Goal: Information Seeking & Learning: Learn about a topic

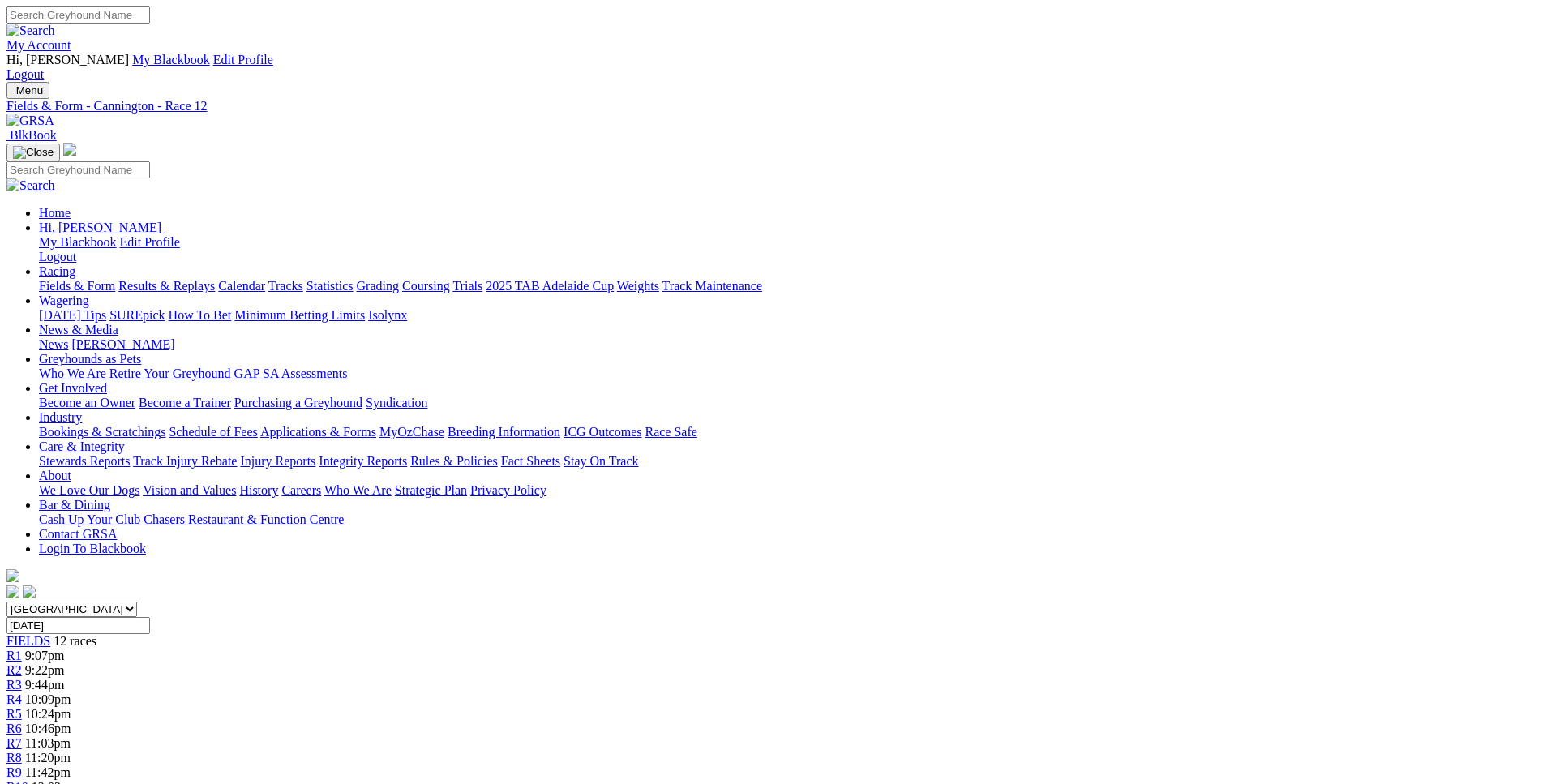
type input "Today, 8 Oct 2025"
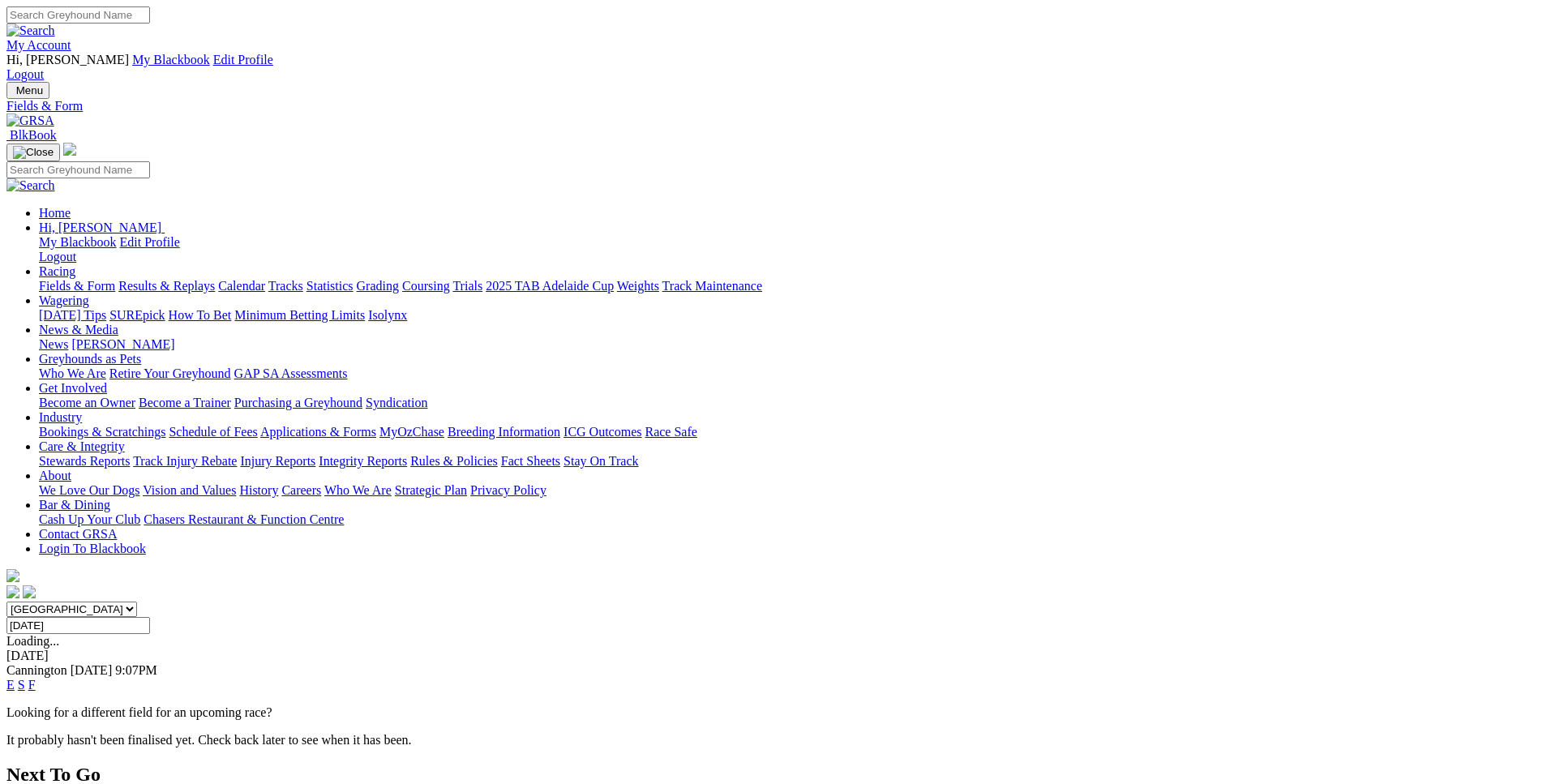
click at [150, 617] on input "Wednesday, 8 Oct 2025" at bounding box center [78, 625] width 144 height 17
type input "[DATE]"
click at [14, 678] on link "E" at bounding box center [11, 685] width 8 height 14
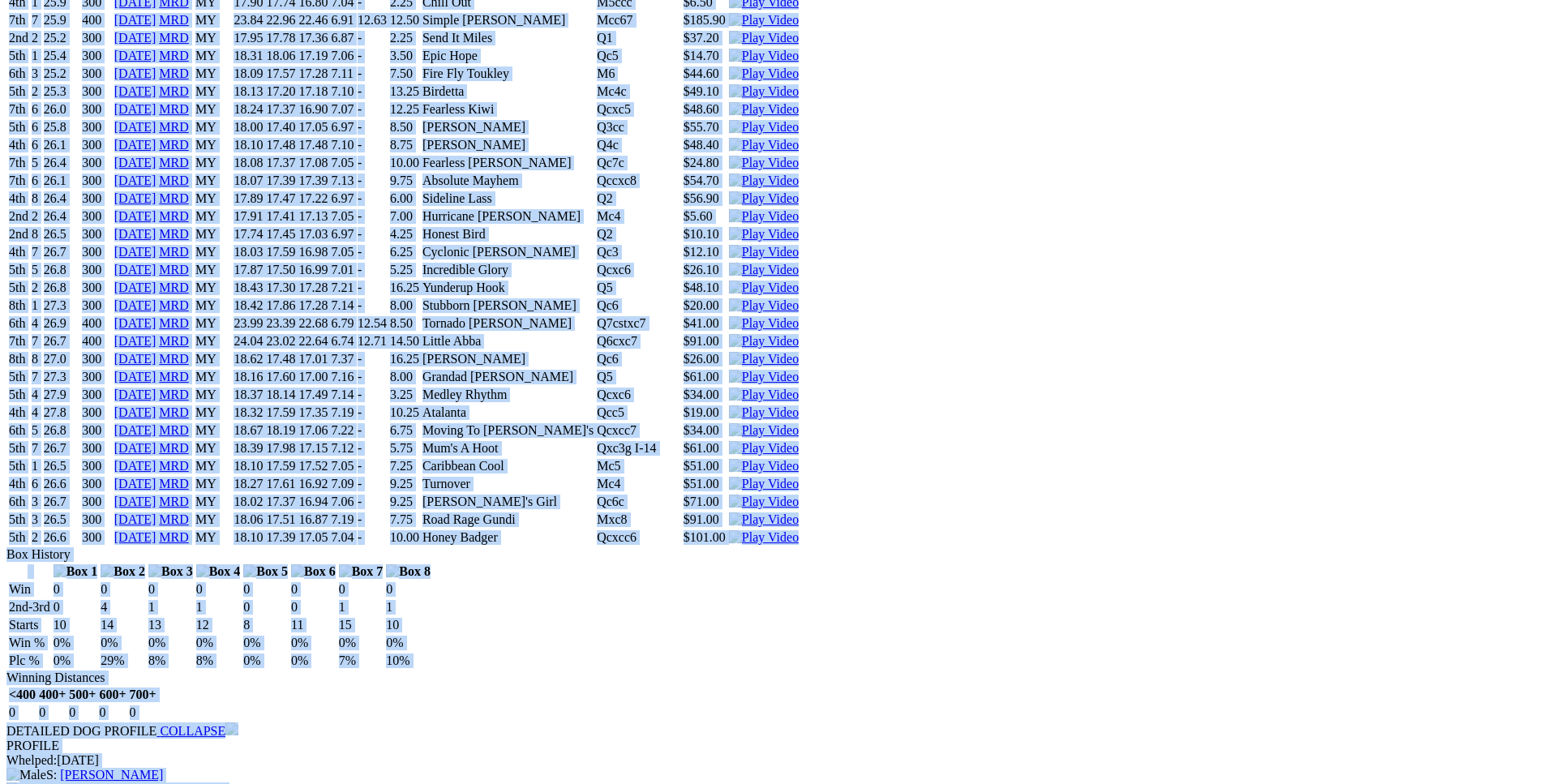
scroll to position [4549, 0]
drag, startPoint x: 237, startPoint y: 124, endPoint x: 1283, endPoint y: 281, distance: 1057.7
copy div "Paradise Peron (MY) B • White T: Callum Robson Wellard $3.20 F B W(kg) D(m) Dat…"
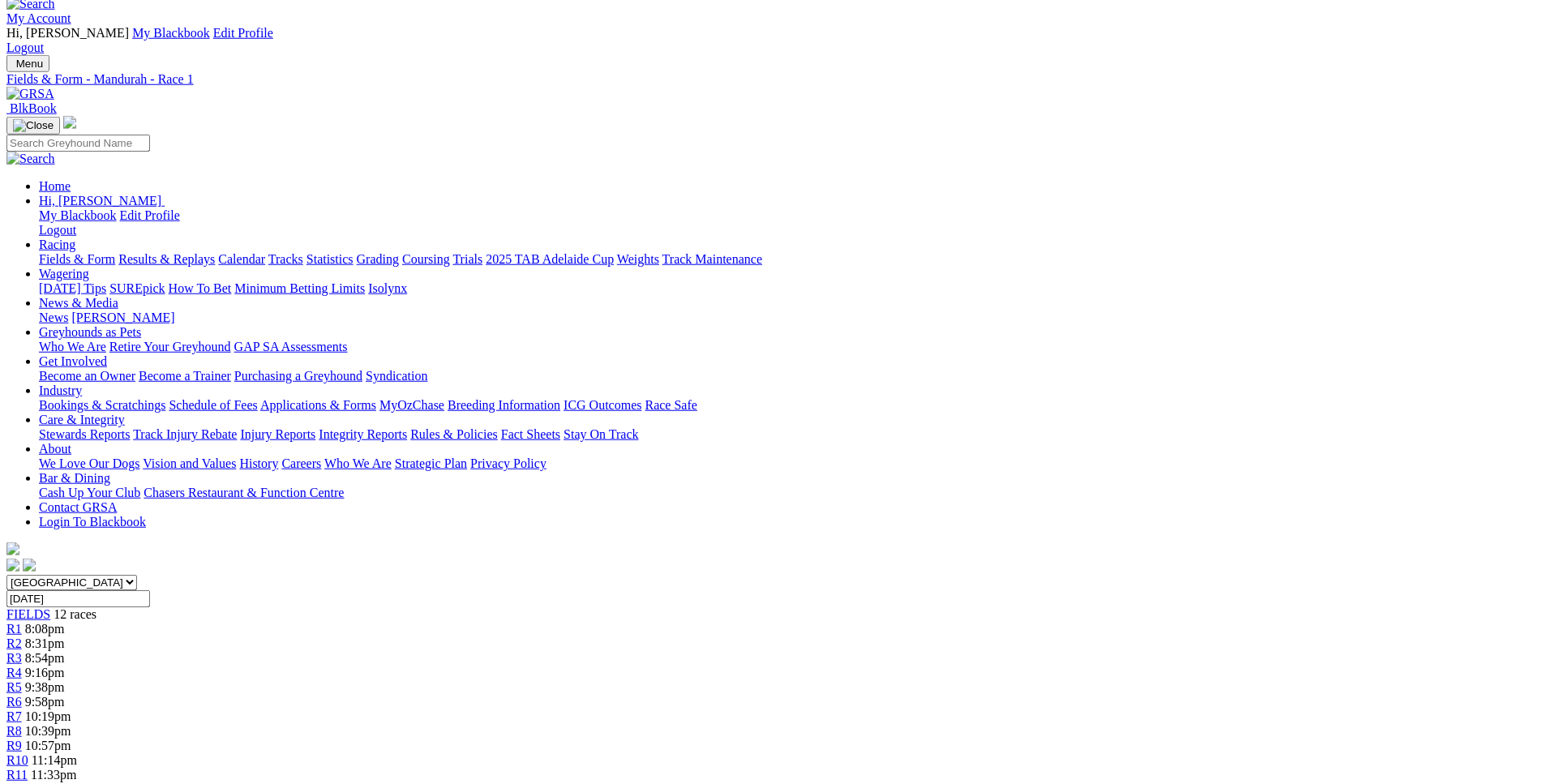
scroll to position [0, 0]
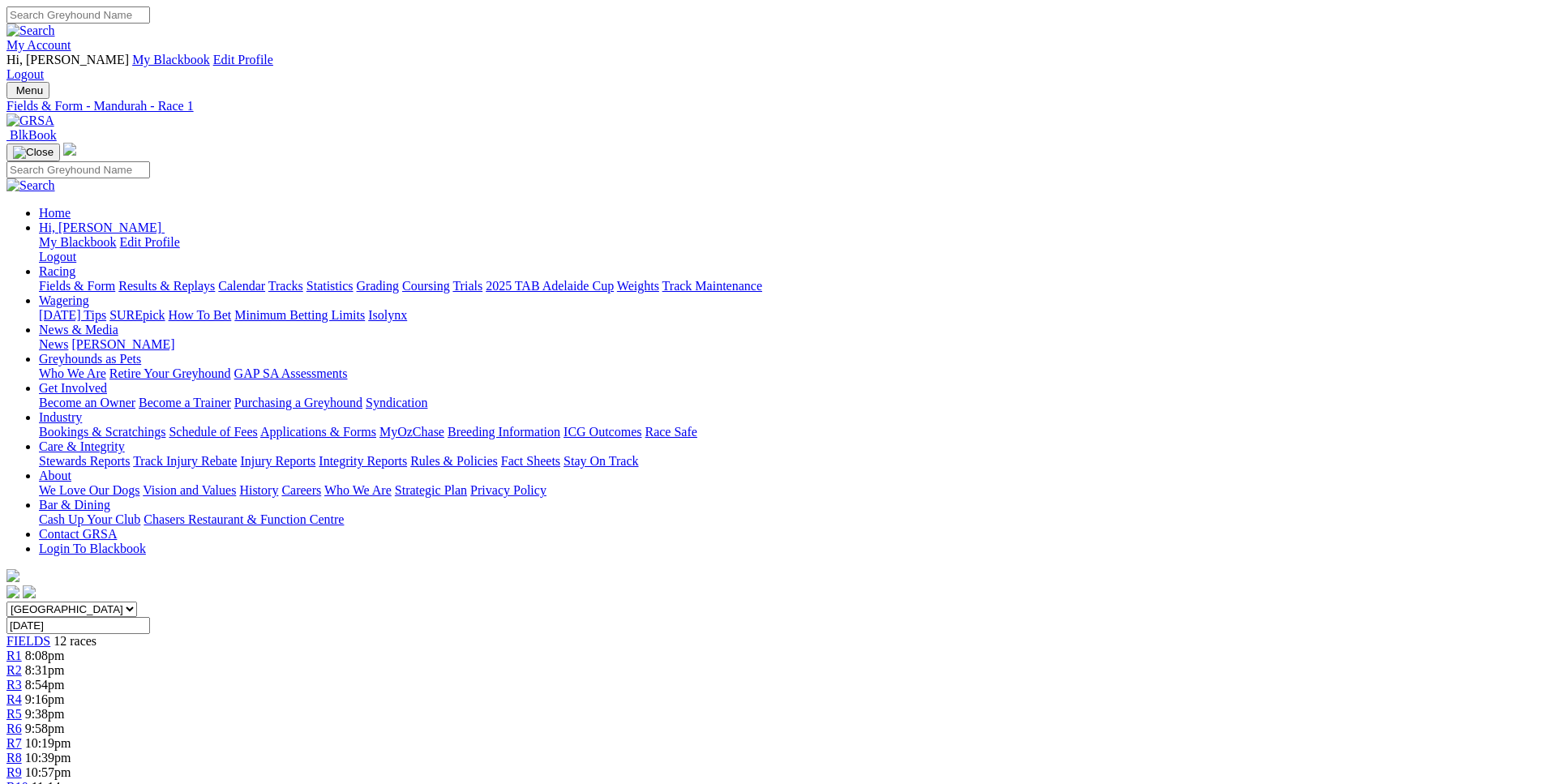
click at [65, 664] on span "8:31pm" at bounding box center [45, 670] width 40 height 14
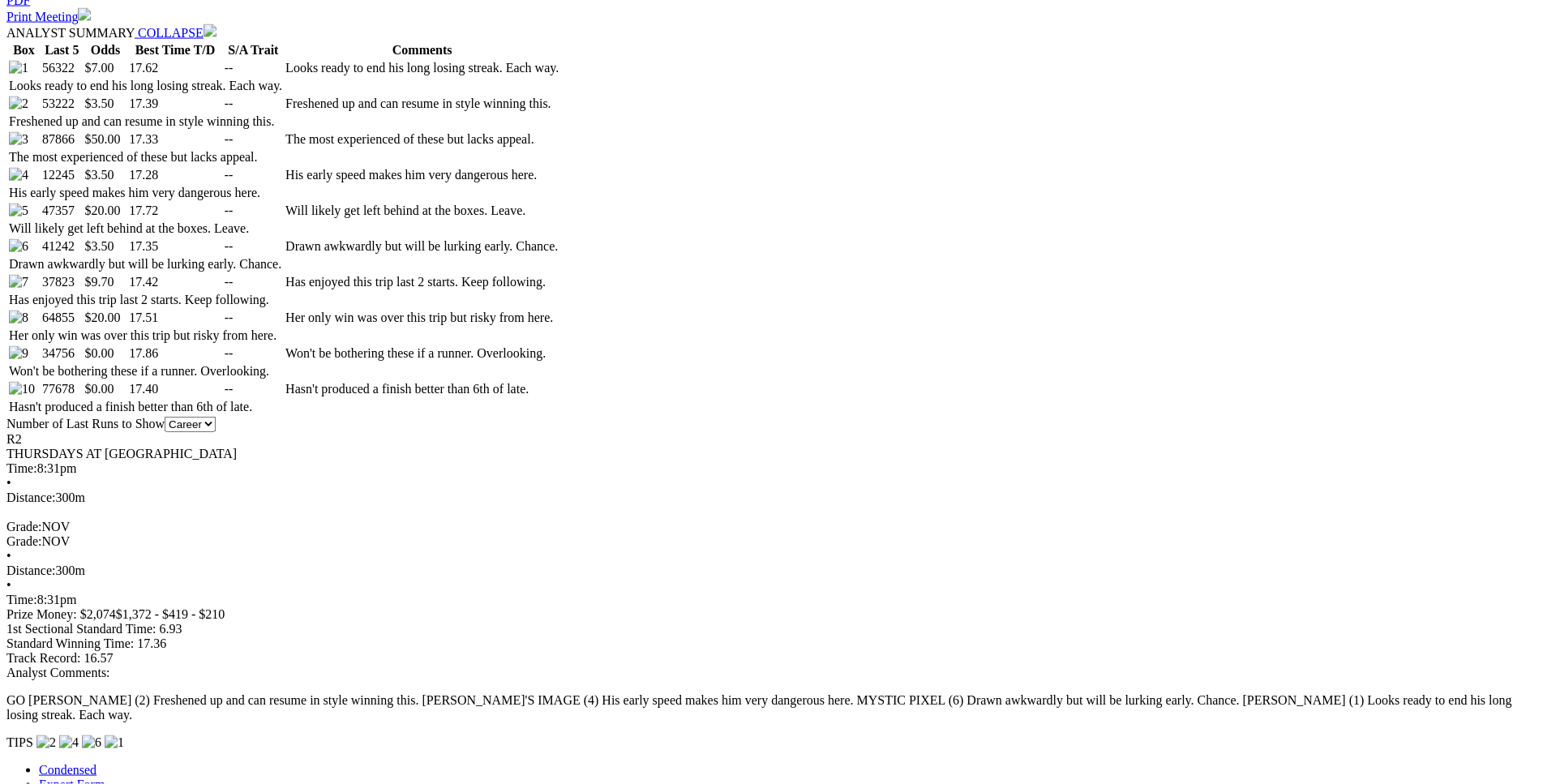
scroll to position [910, 0]
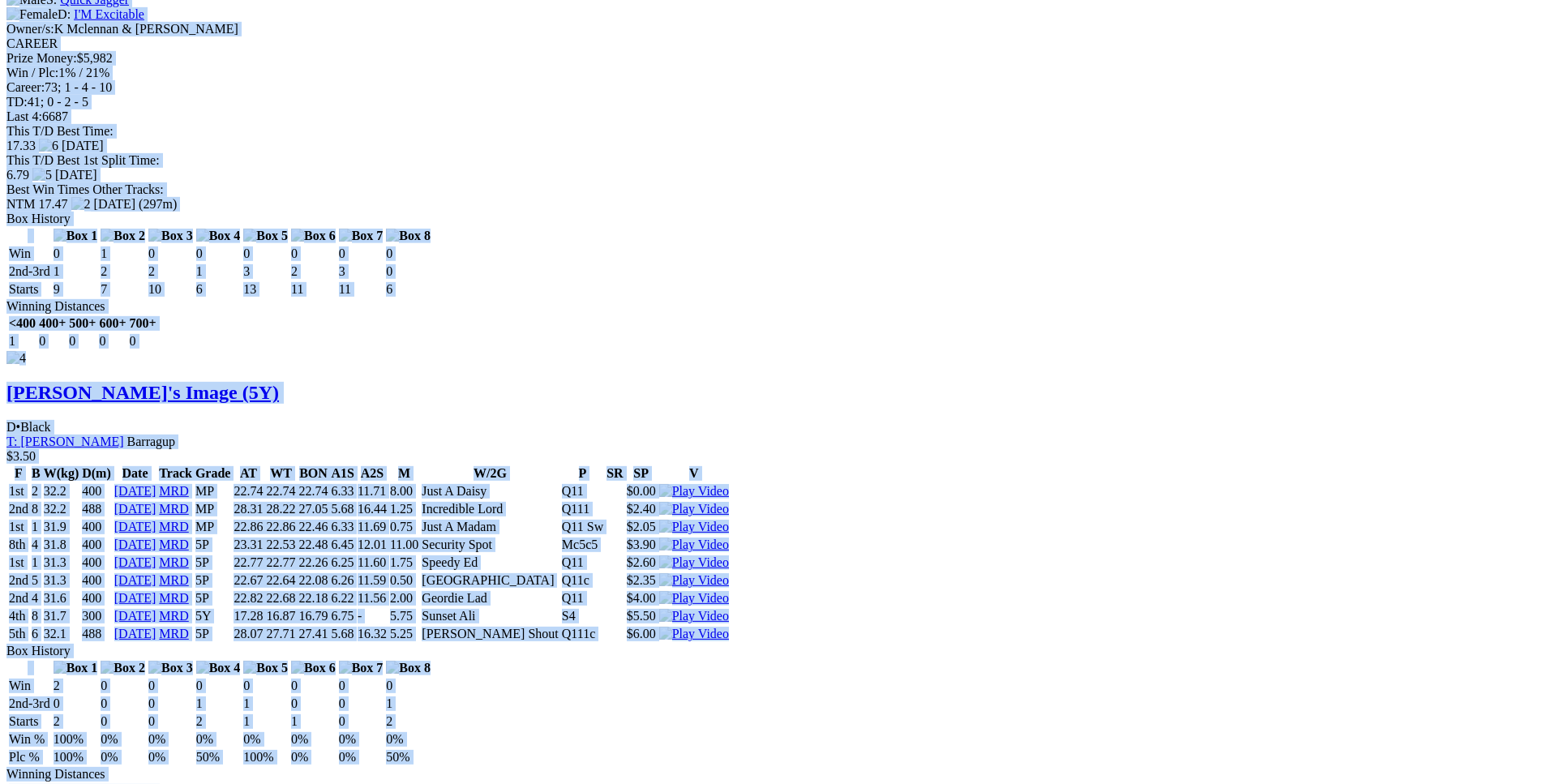
scroll to position [6037, 0]
drag, startPoint x: 238, startPoint y: 45, endPoint x: 1286, endPoint y: 381, distance: 1100.5
copy div "Stubborn George (5Y) D • Black T: John Magistro Southern River $7.00 F B W(kg) …"
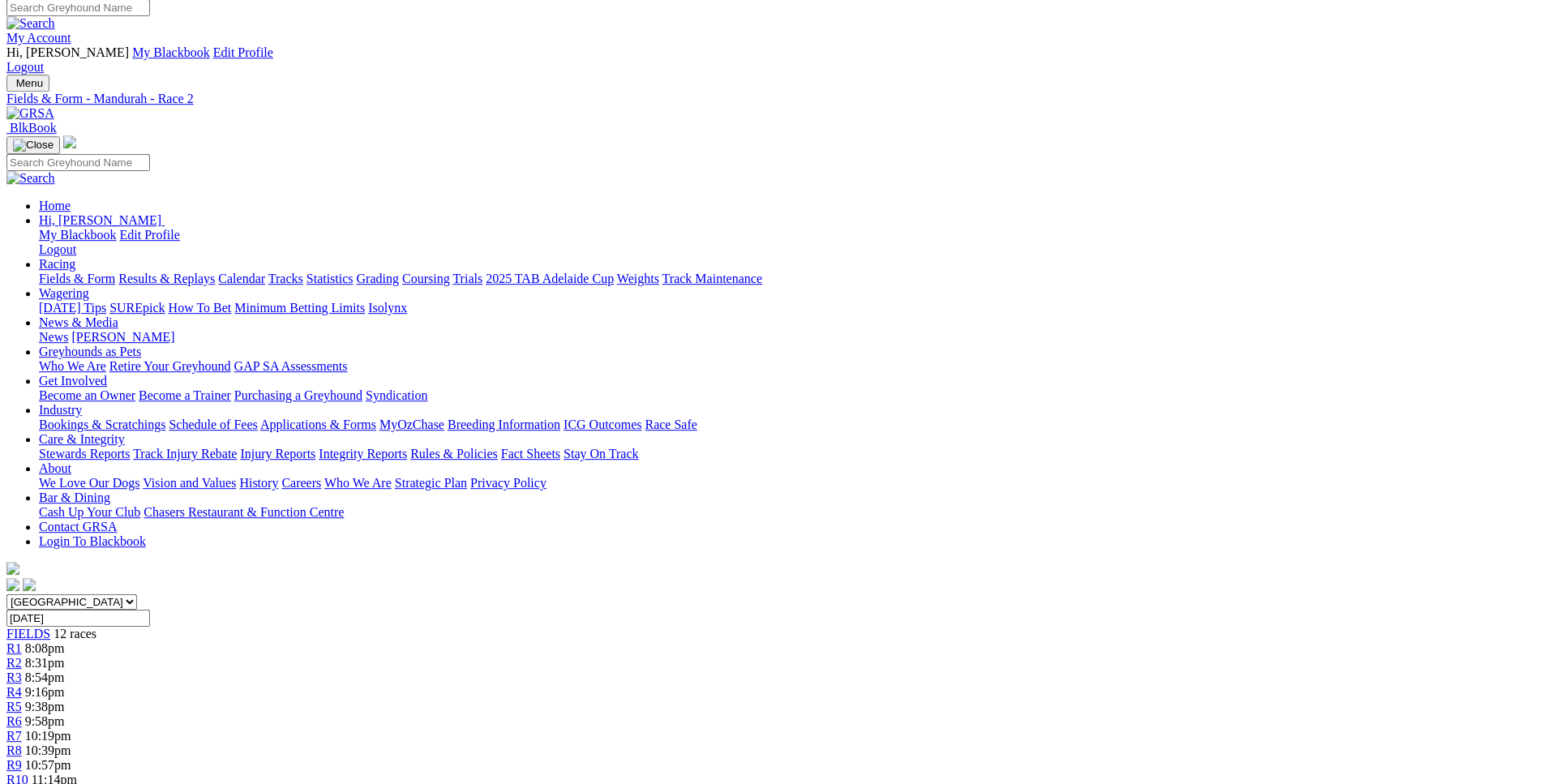
scroll to position [4, 0]
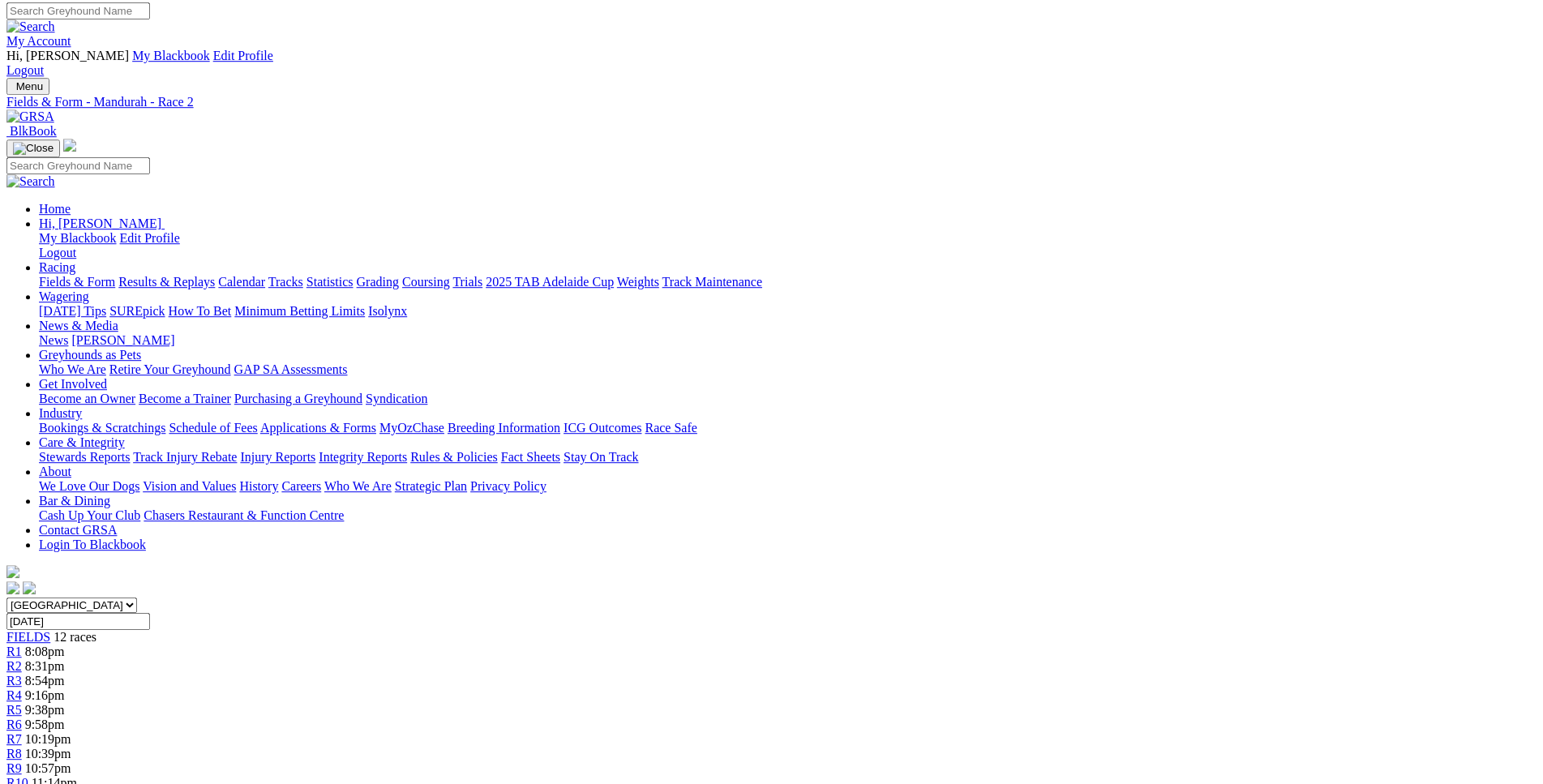
click at [22, 674] on link "R3" at bounding box center [14, 680] width 15 height 14
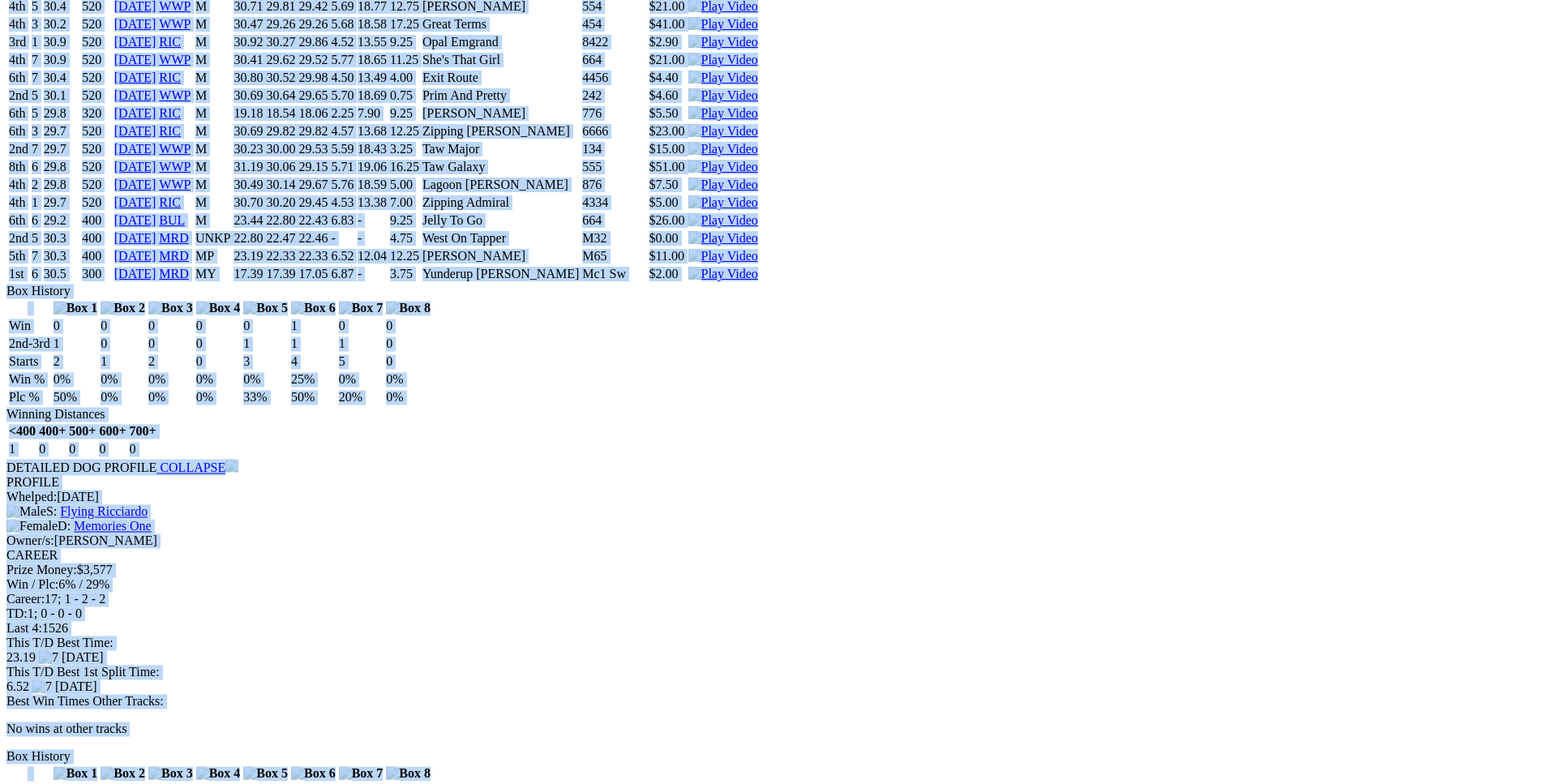
scroll to position [3639, 0]
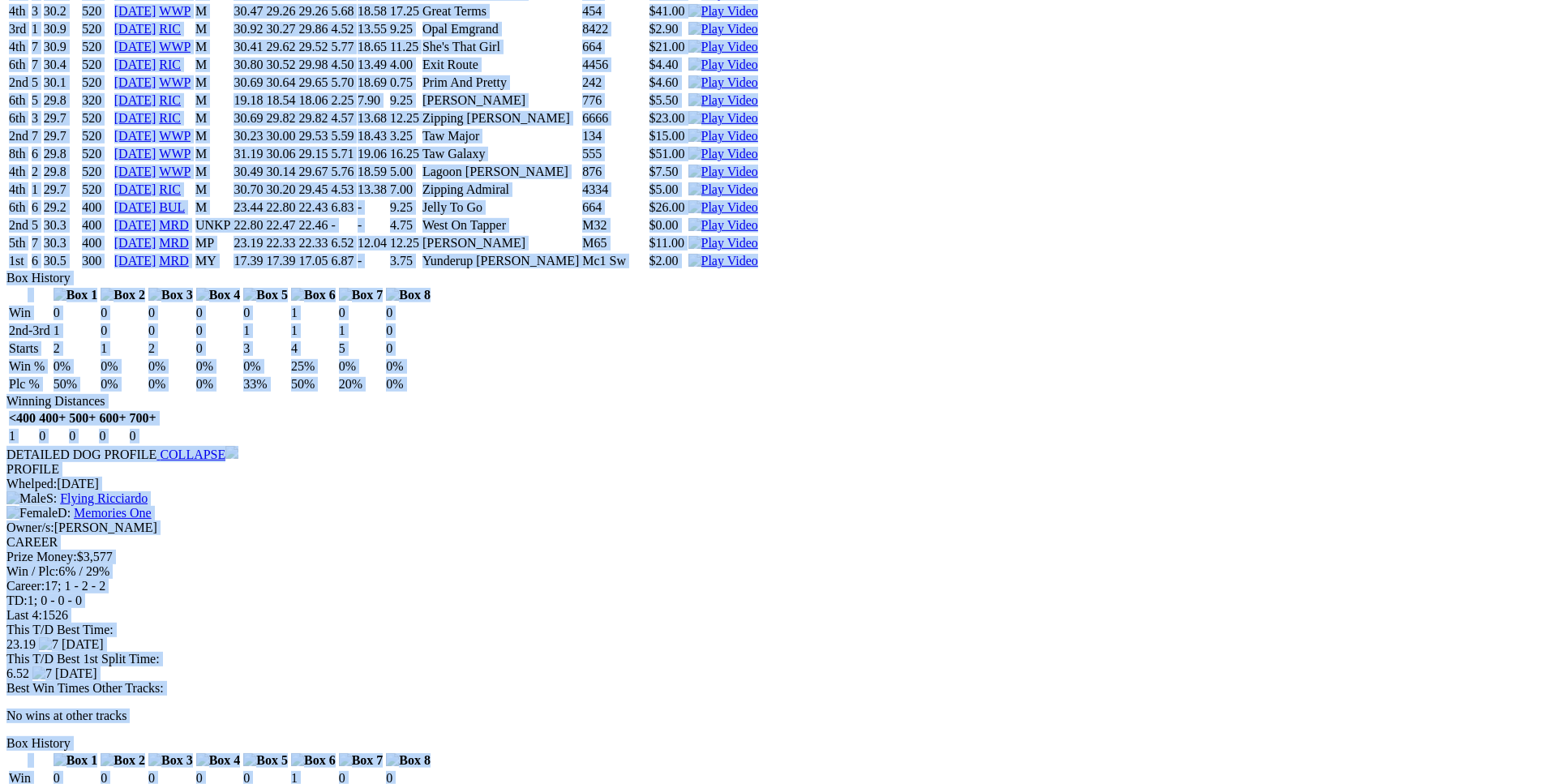
drag, startPoint x: 240, startPoint y: 99, endPoint x: 1286, endPoint y: 280, distance: 1061.5
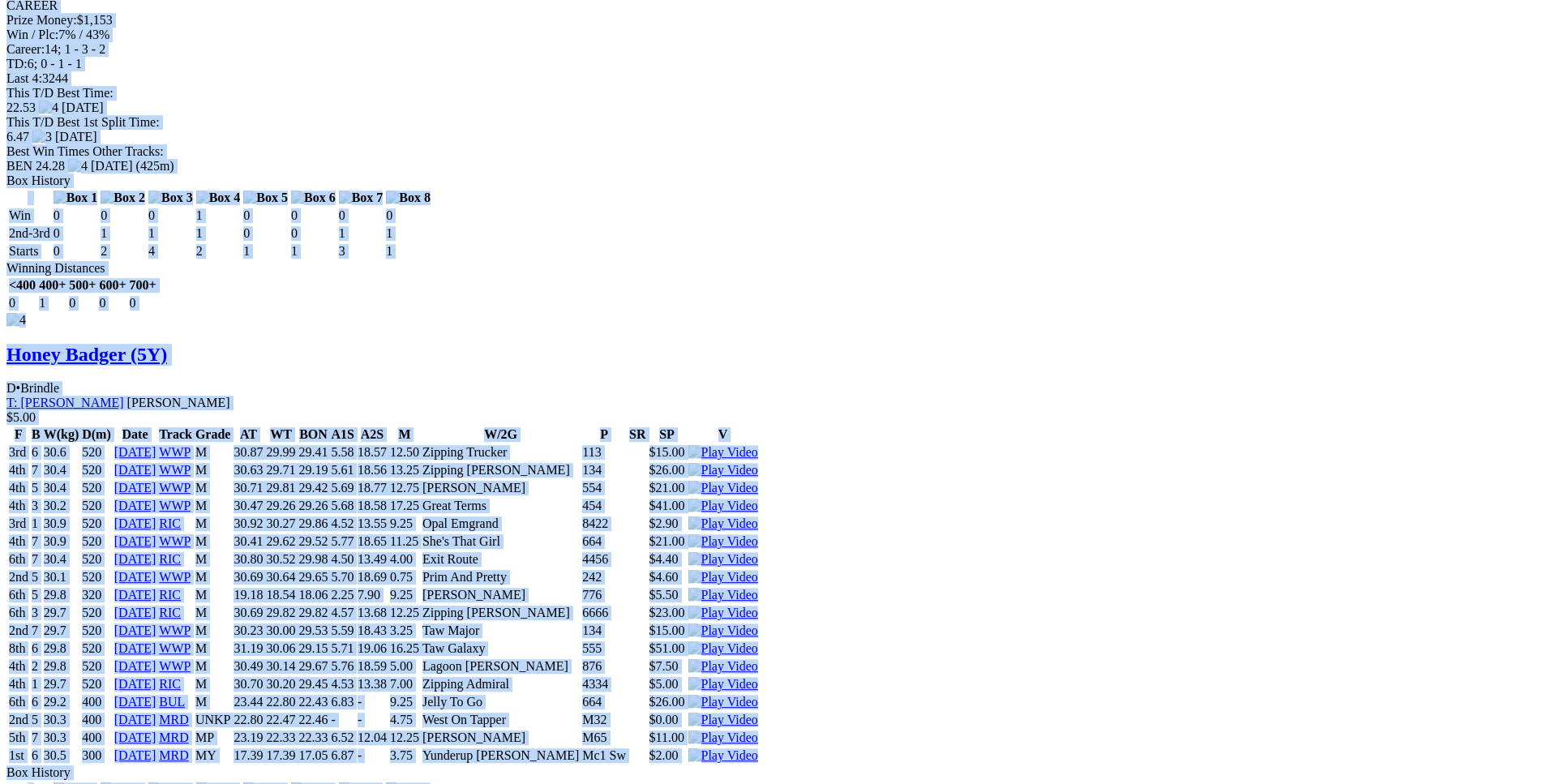
scroll to position [3144, 0]
copy div "[PERSON_NAME]'s Girl (5Y) B • Wh & Blk T: [PERSON_NAME] Southern River $7.00 F …"
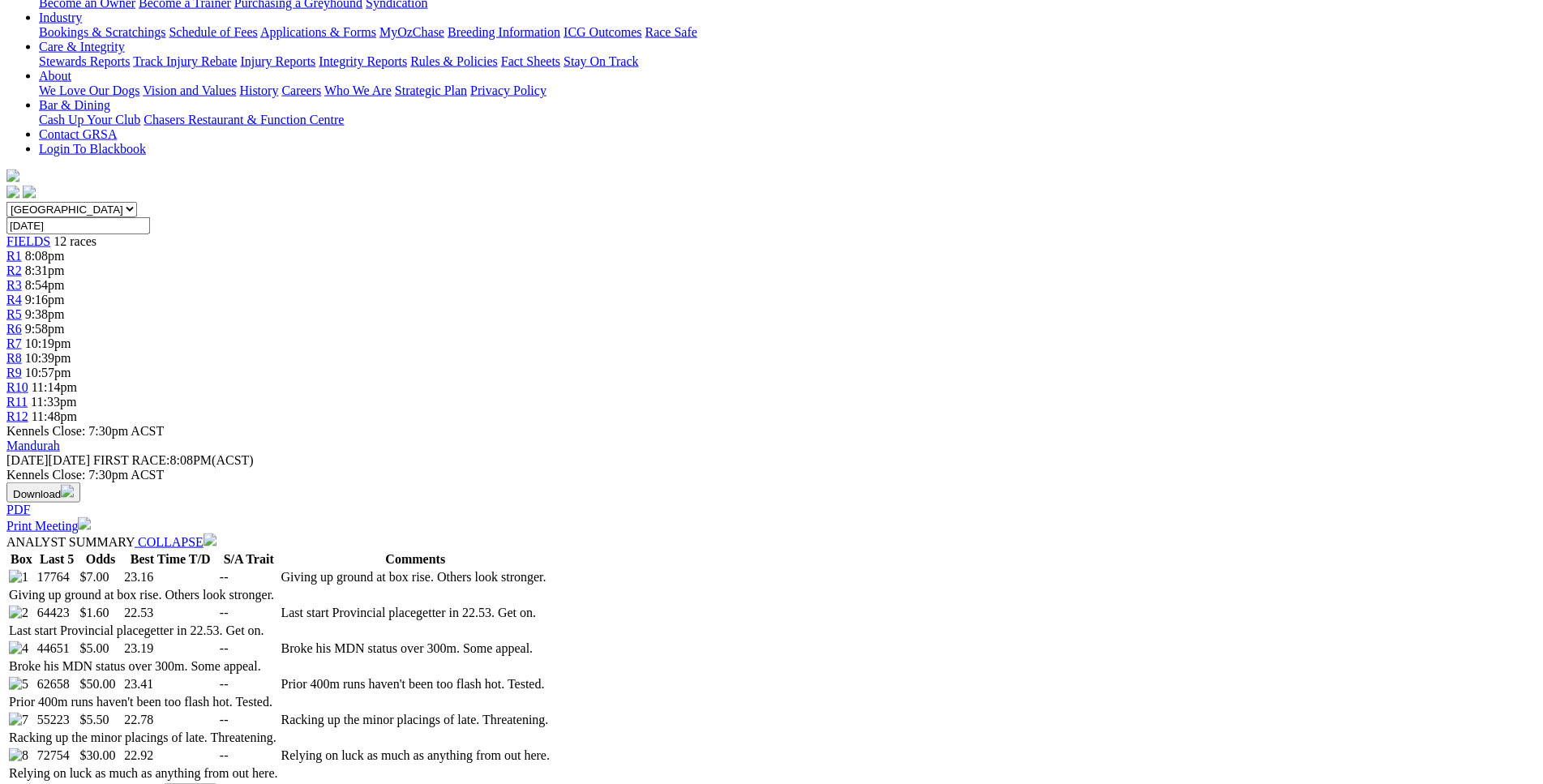
scroll to position [0, 0]
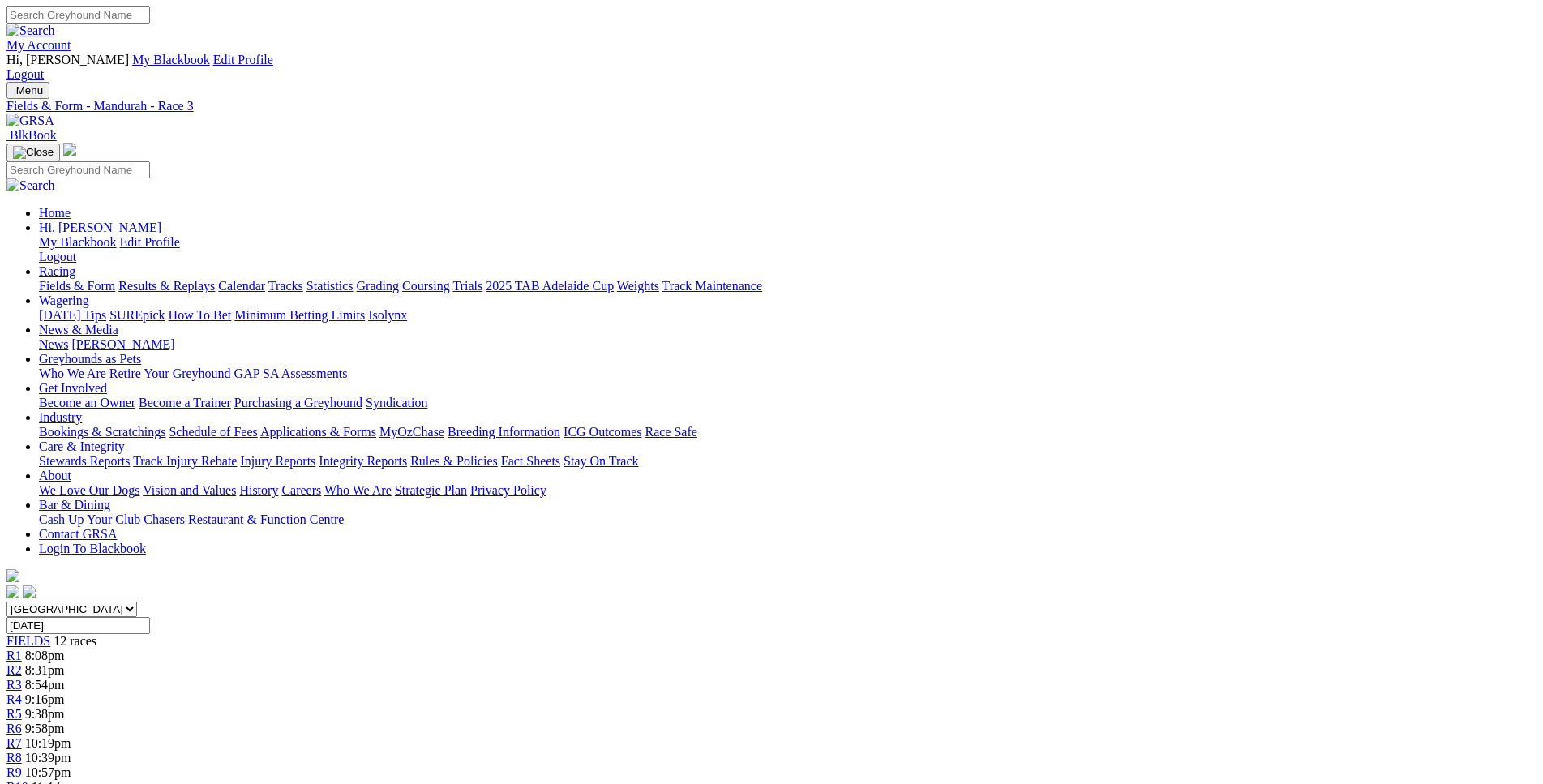
click at [22, 692] on span "R4" at bounding box center [14, 699] width 15 height 14
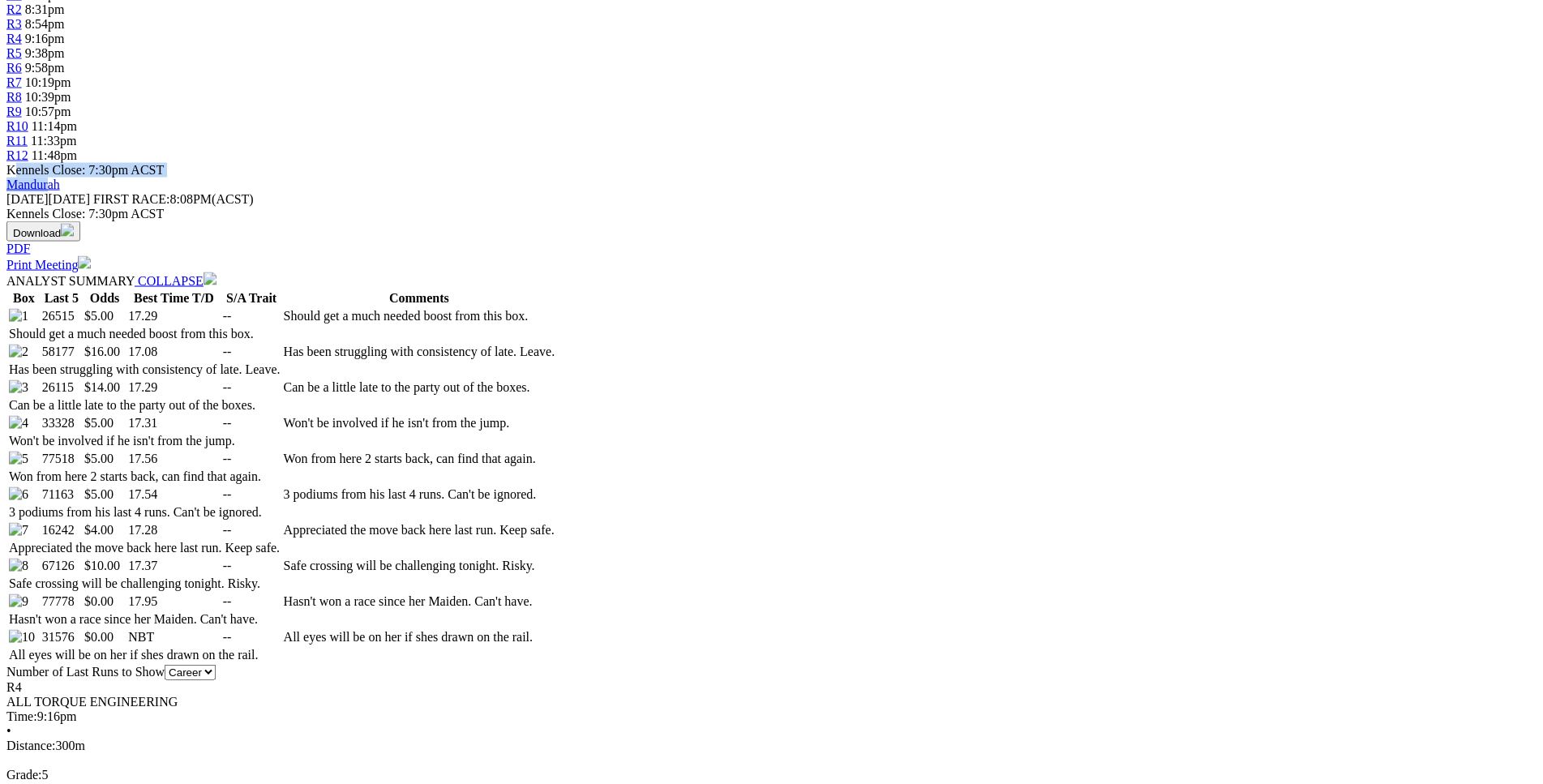
scroll to position [662, 0]
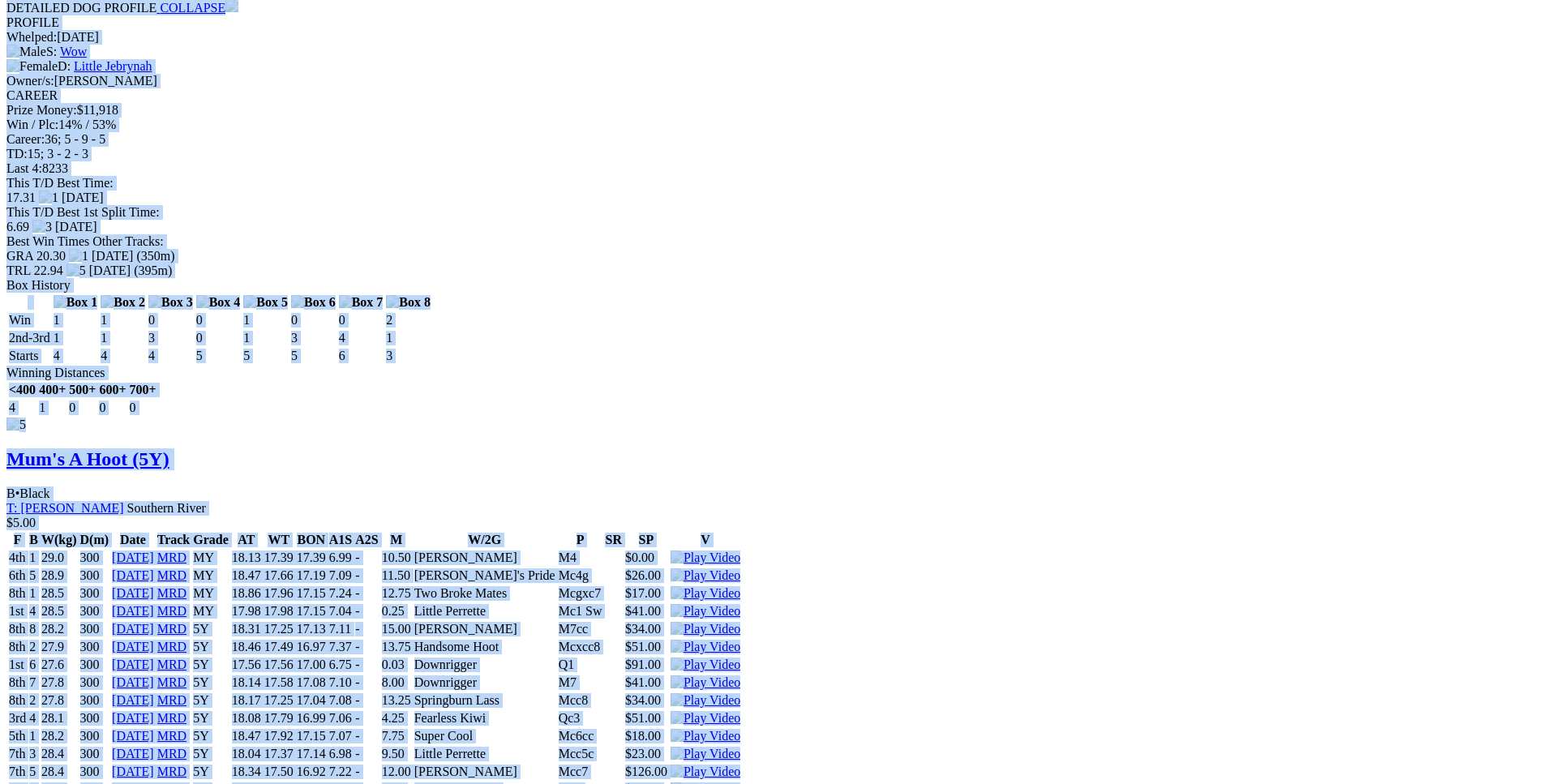
scroll to position [7114, 0]
drag, startPoint x: 240, startPoint y: 299, endPoint x: 1308, endPoint y: 554, distance: 1098.0
copy div "Ita Keeping (5Y) B • Brindle T: Victoria Cook Canning Vale $5.00 F B W(kg) D(m)…"
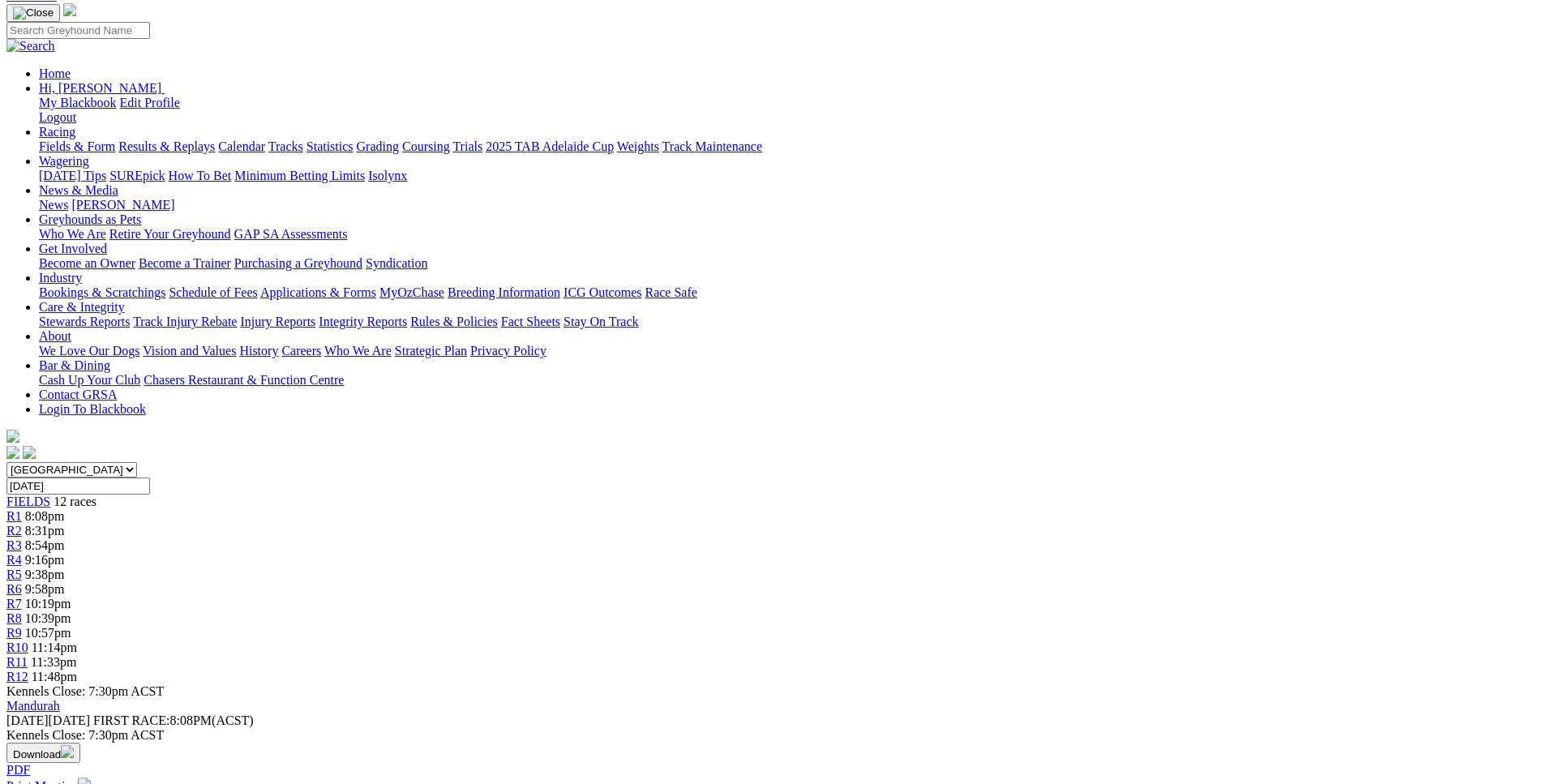
scroll to position [129, 0]
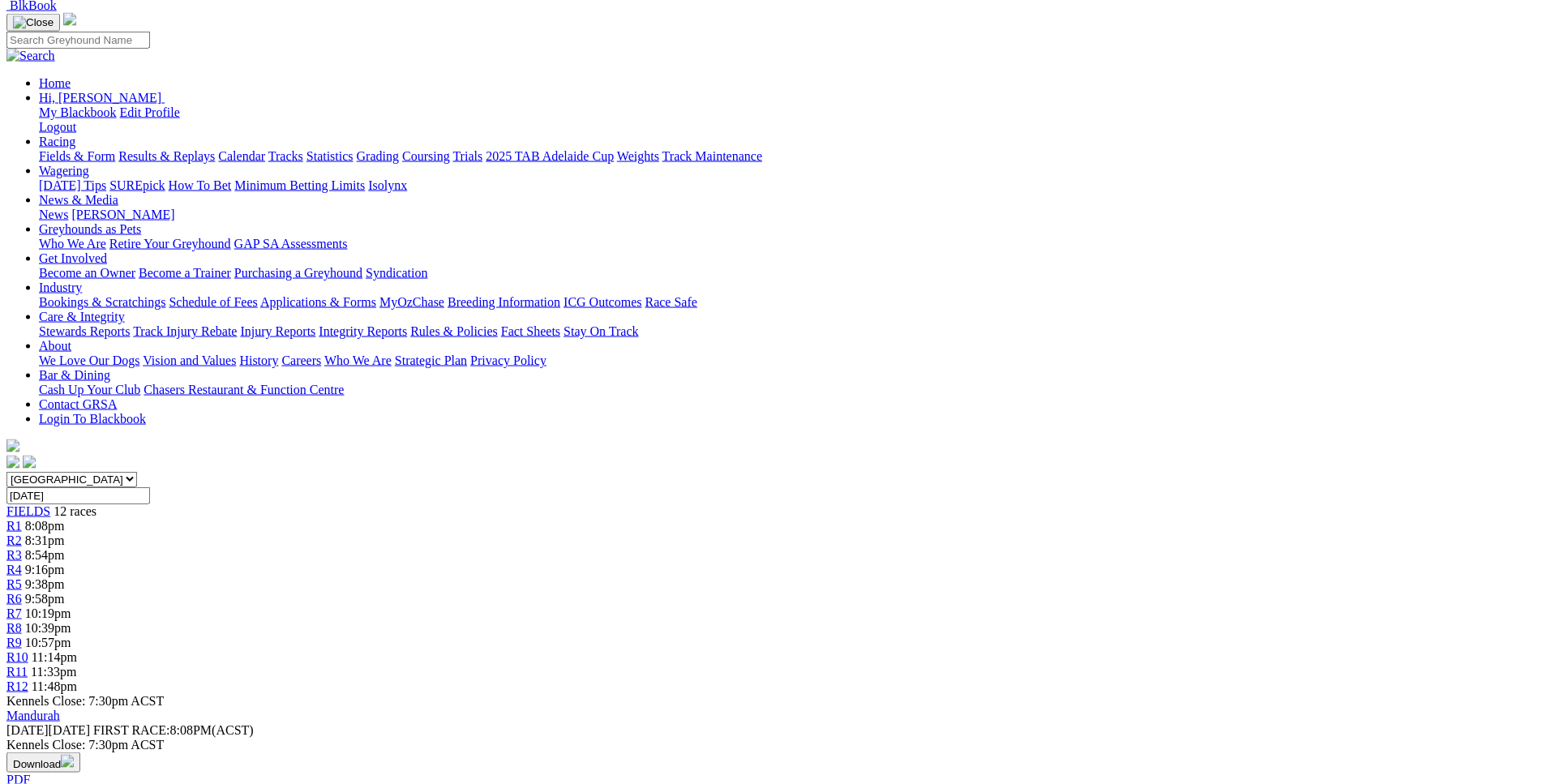
click at [65, 578] on span "9:38pm" at bounding box center [45, 584] width 40 height 14
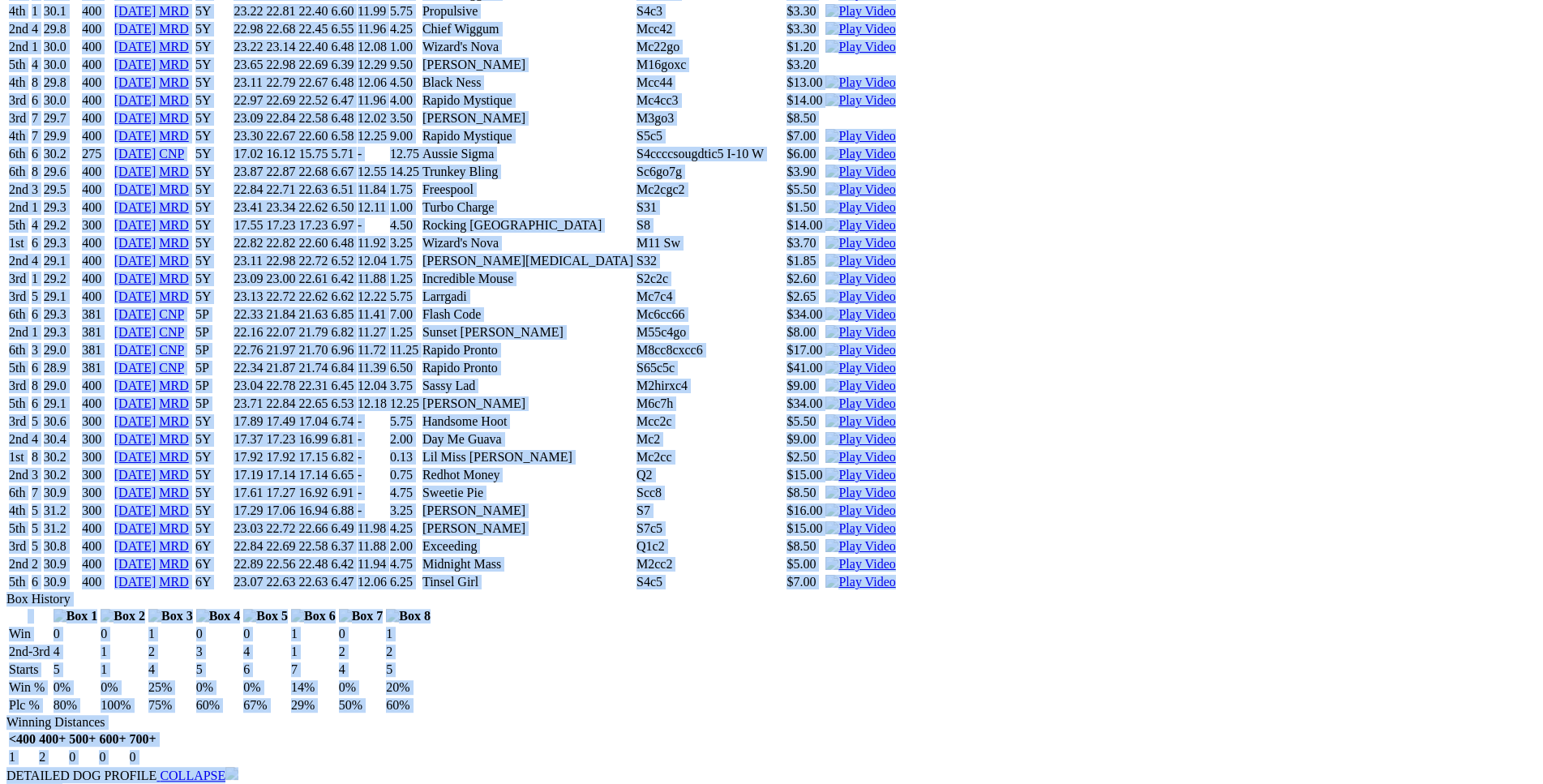
scroll to position [7373, 0]
drag, startPoint x: 237, startPoint y: 143, endPoint x: 1269, endPoint y: 368, distance: 1056.2
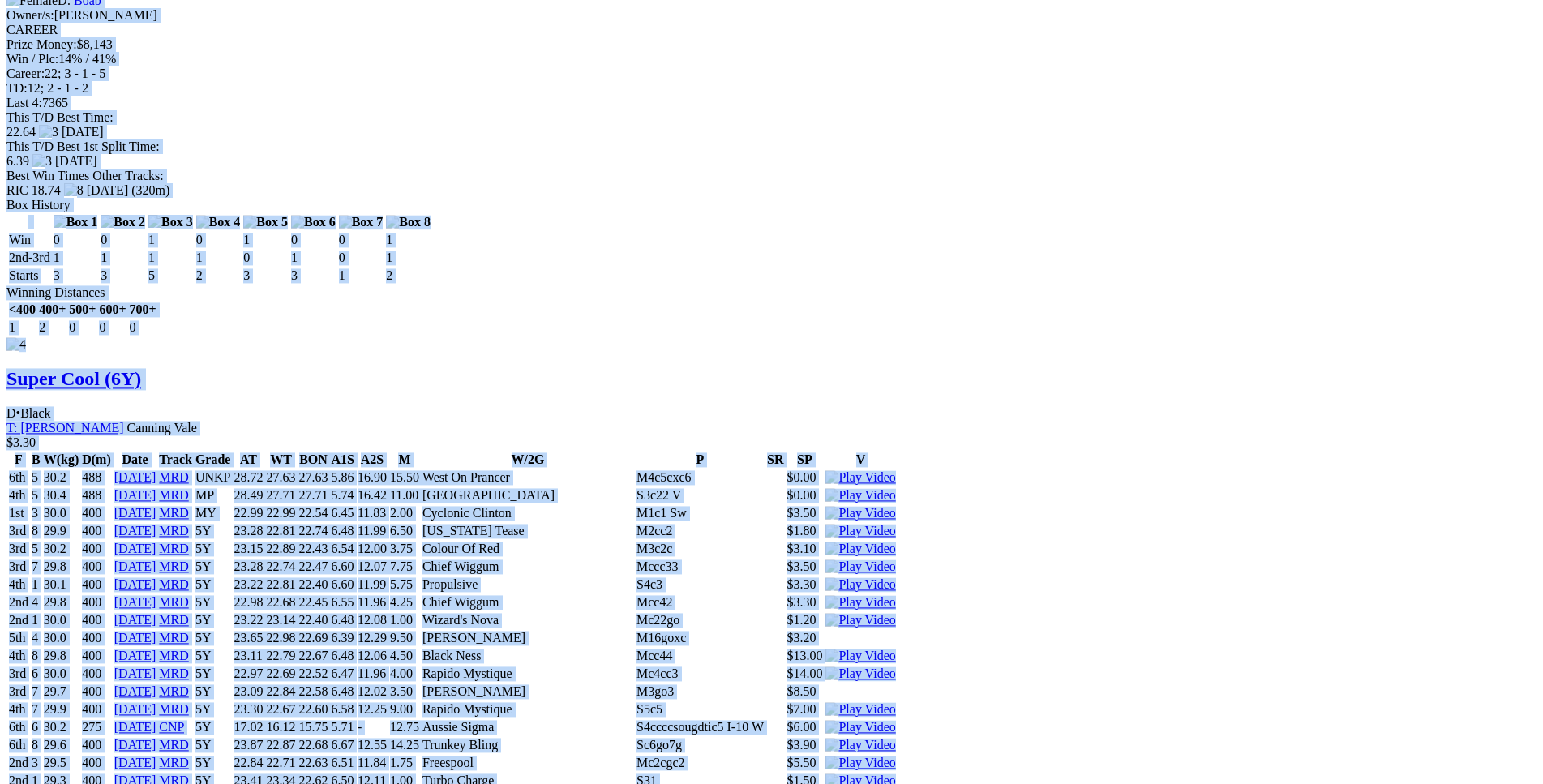
scroll to position [6795, 0]
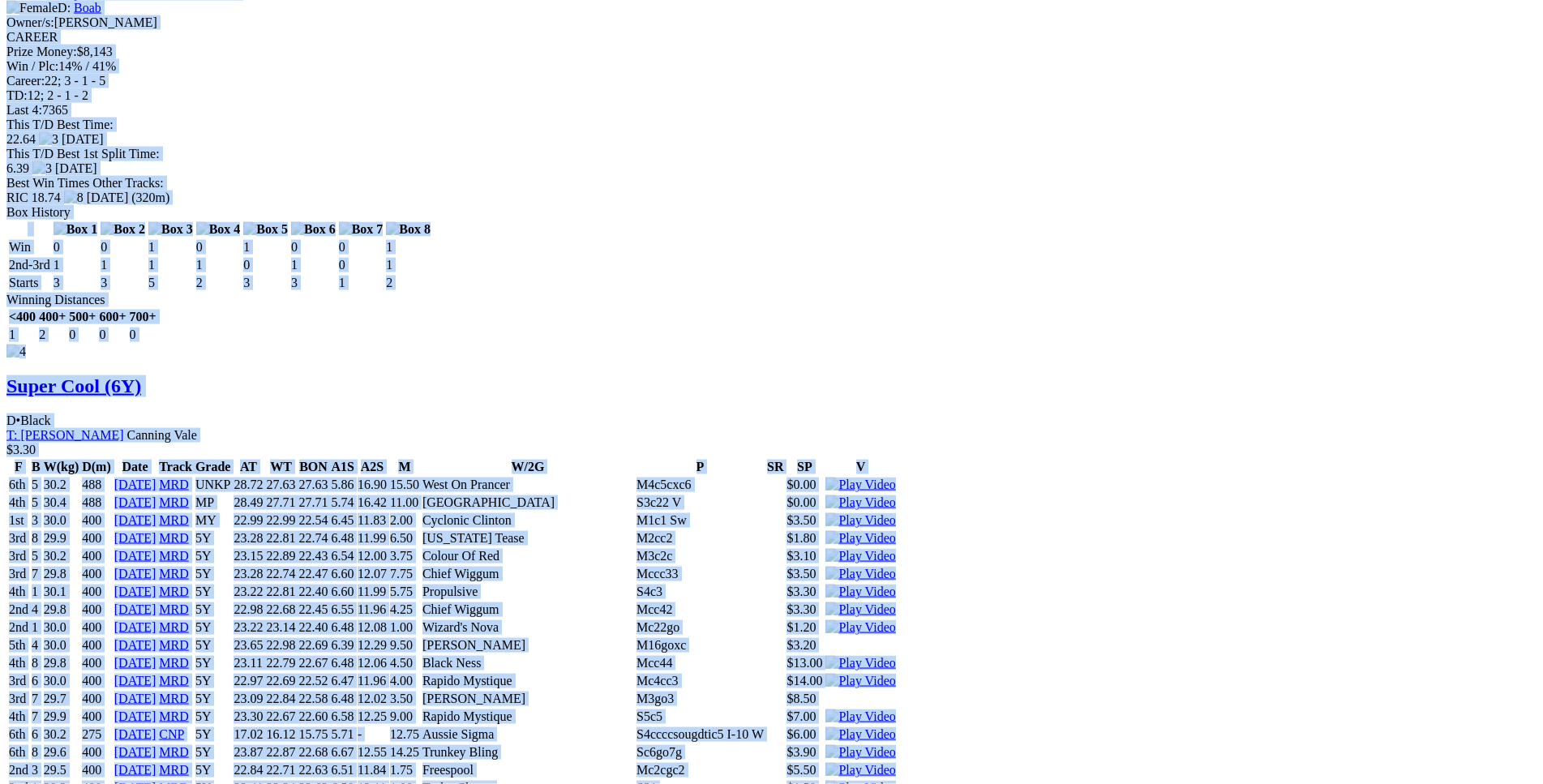
copy div "Durango Monelli (6Y) D • Black T: [PERSON_NAME] Southern River $3.40 F B W(kg) …"
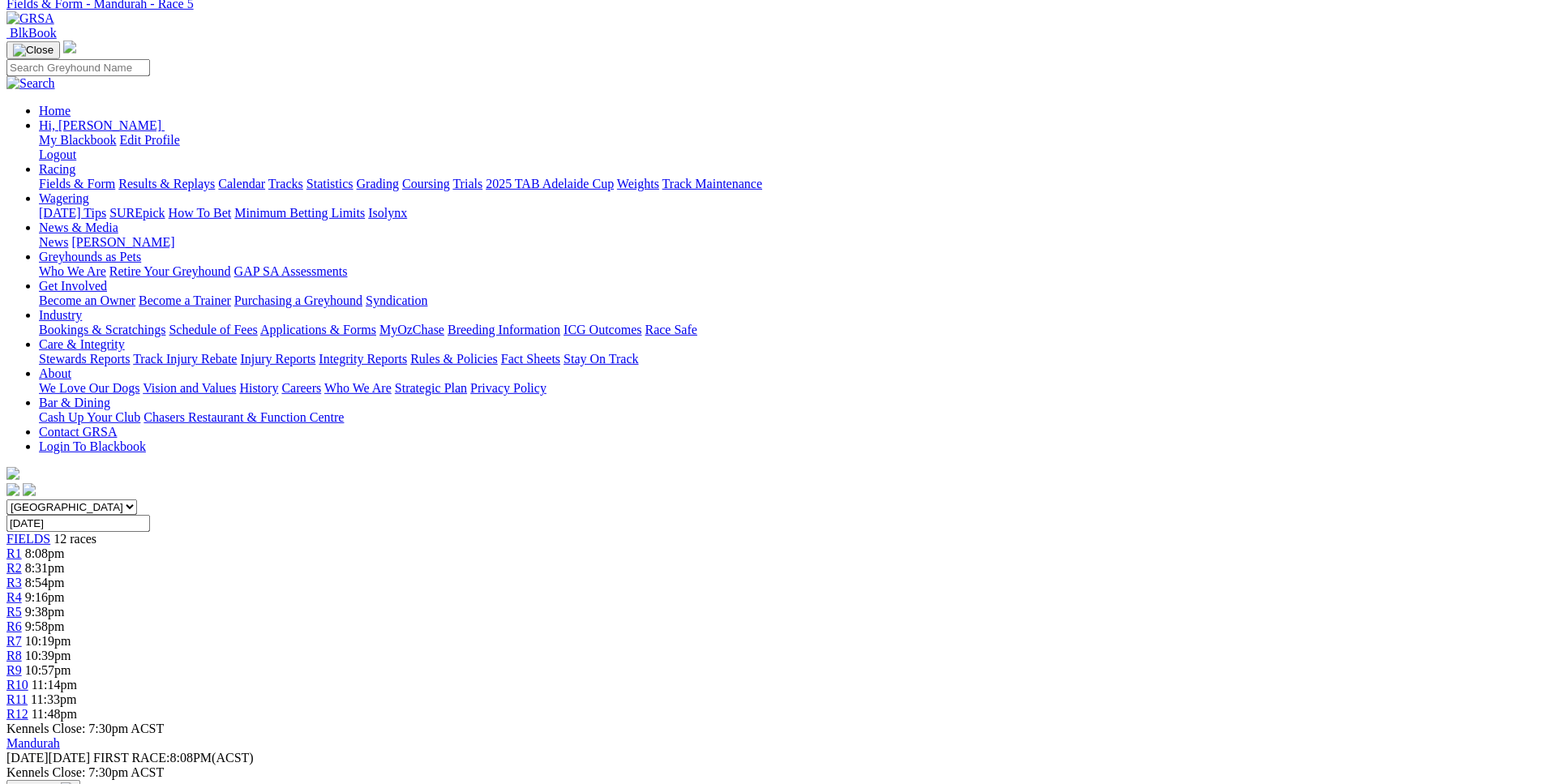
scroll to position [0, 0]
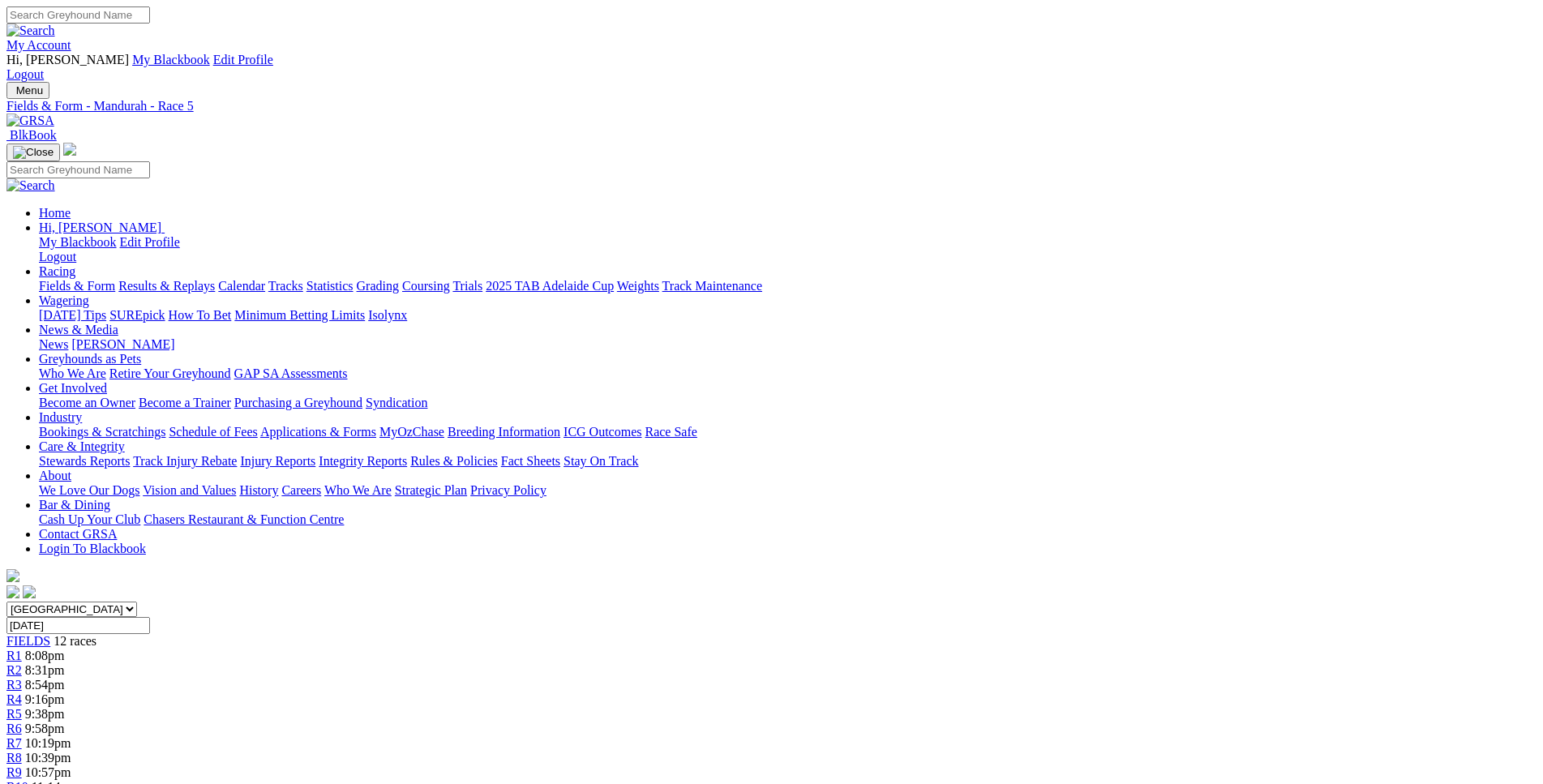
click at [22, 721] on link "R6" at bounding box center [14, 728] width 15 height 14
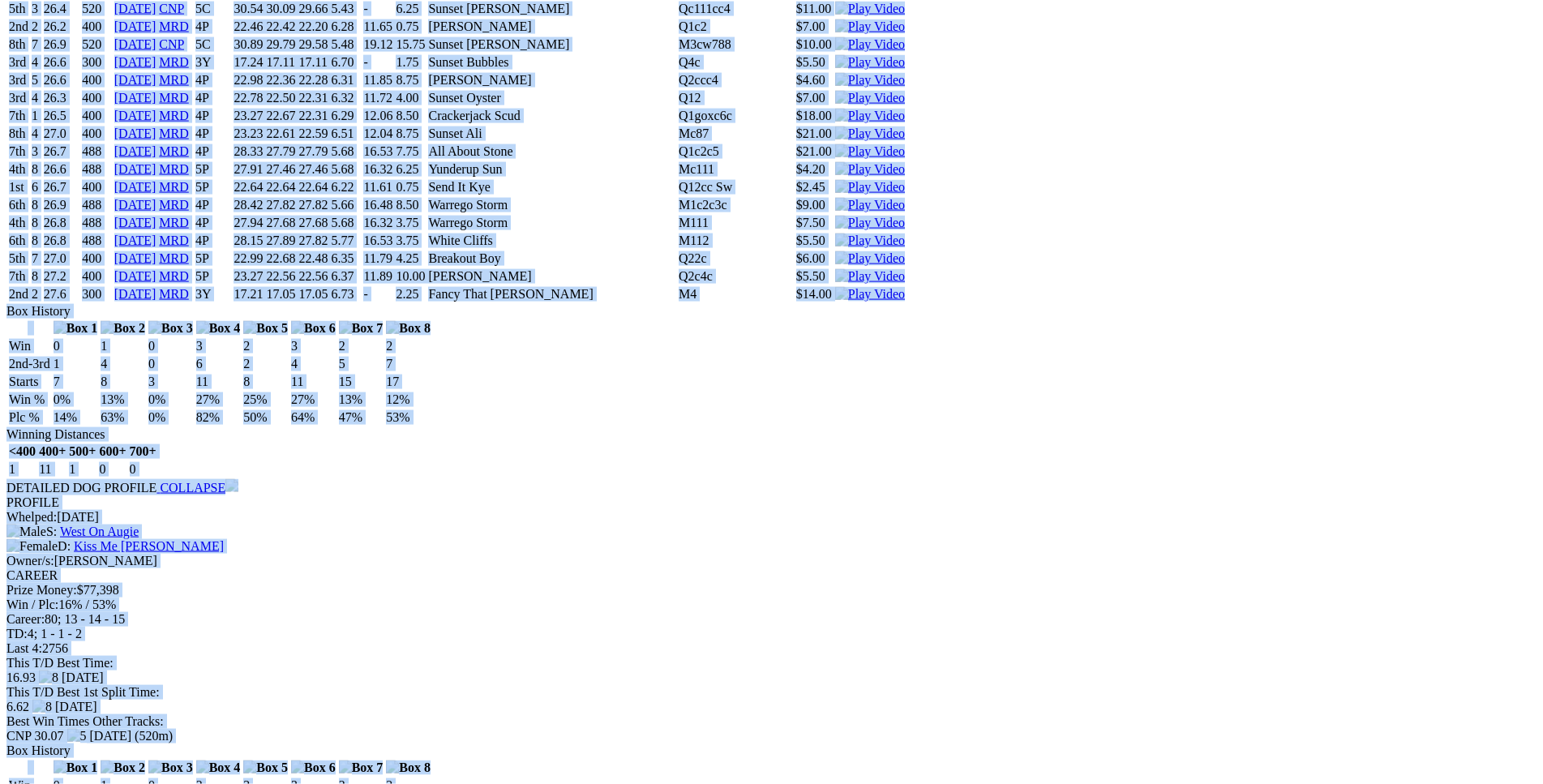
scroll to position [9098, 0]
drag, startPoint x: 235, startPoint y: 321, endPoint x: 1229, endPoint y: 268, distance: 995.4
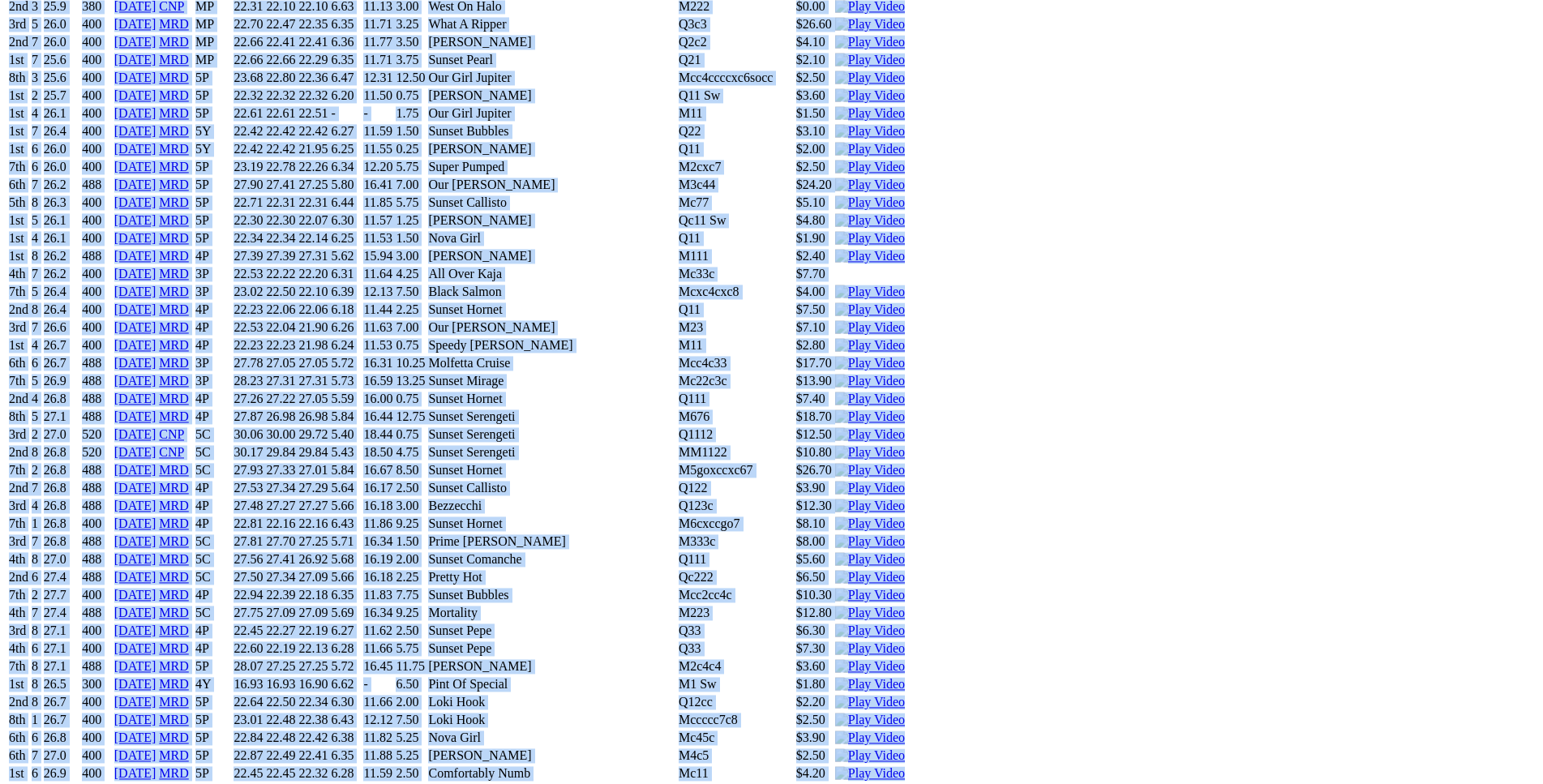
scroll to position [7942, 0]
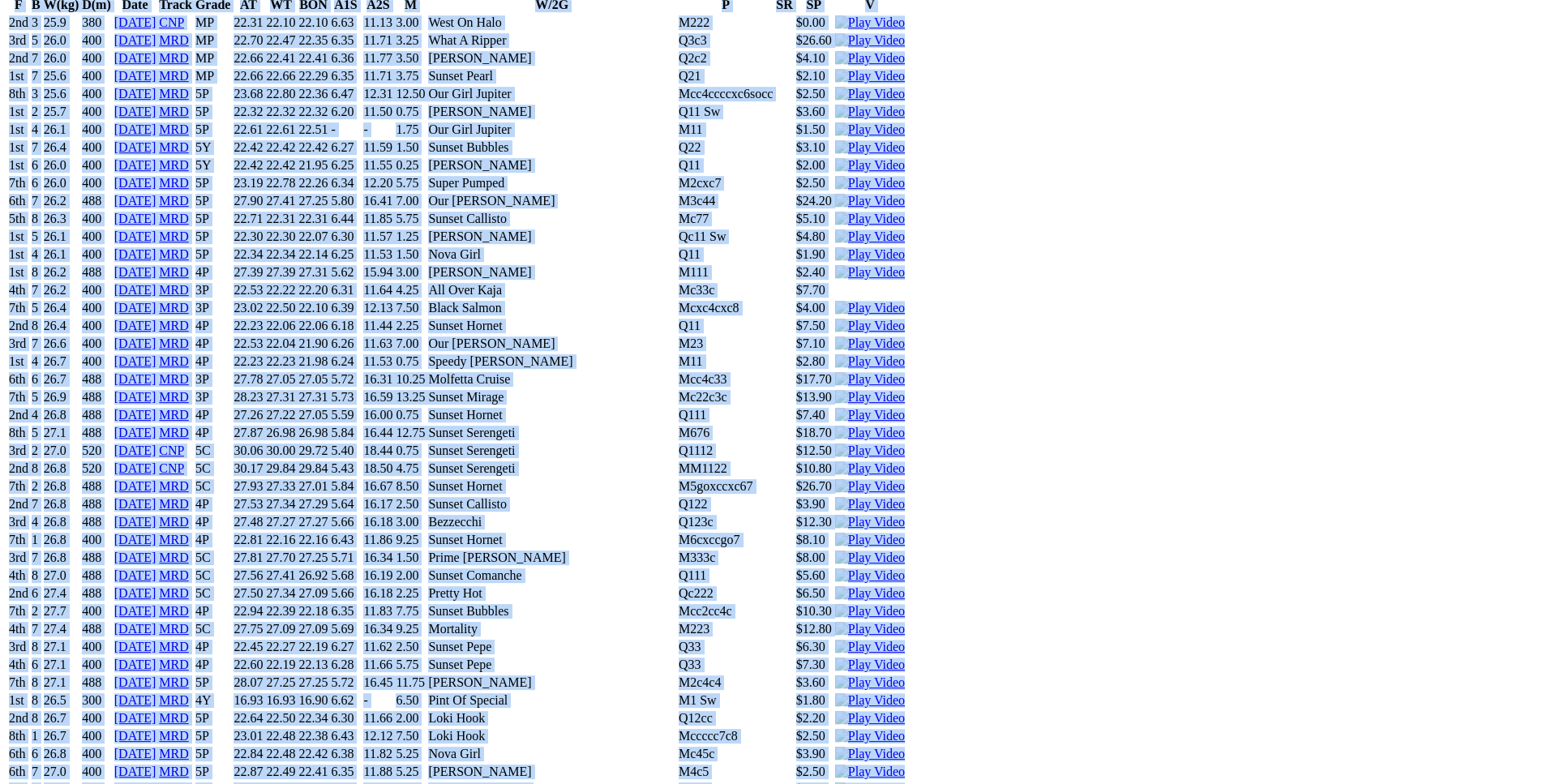
copy div "Incredible Mouse (4Y) B • Red Fwn T: Frances Farrell Harvey $6.50 F B W(kg) D(m…"
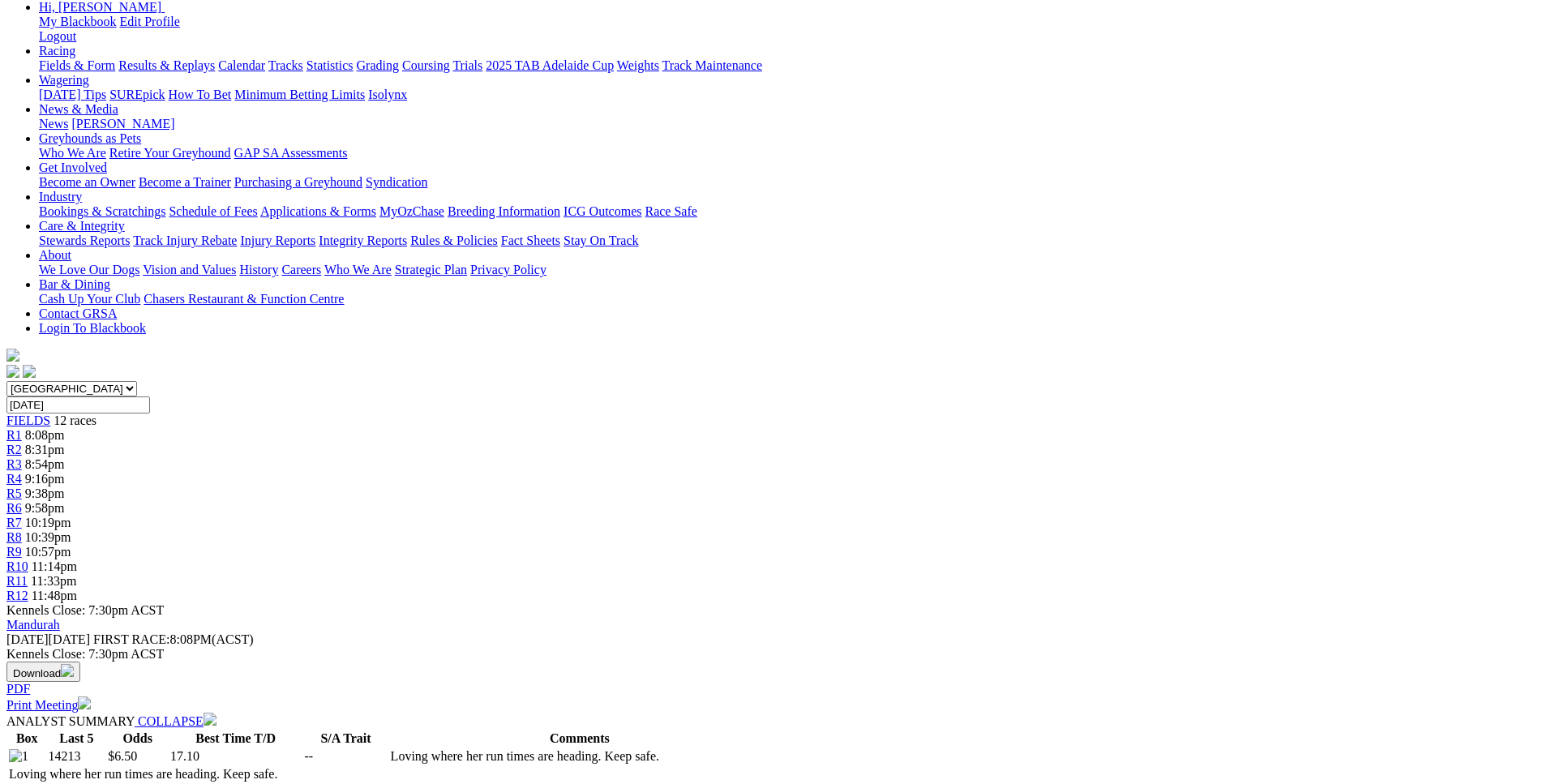
scroll to position [0, 0]
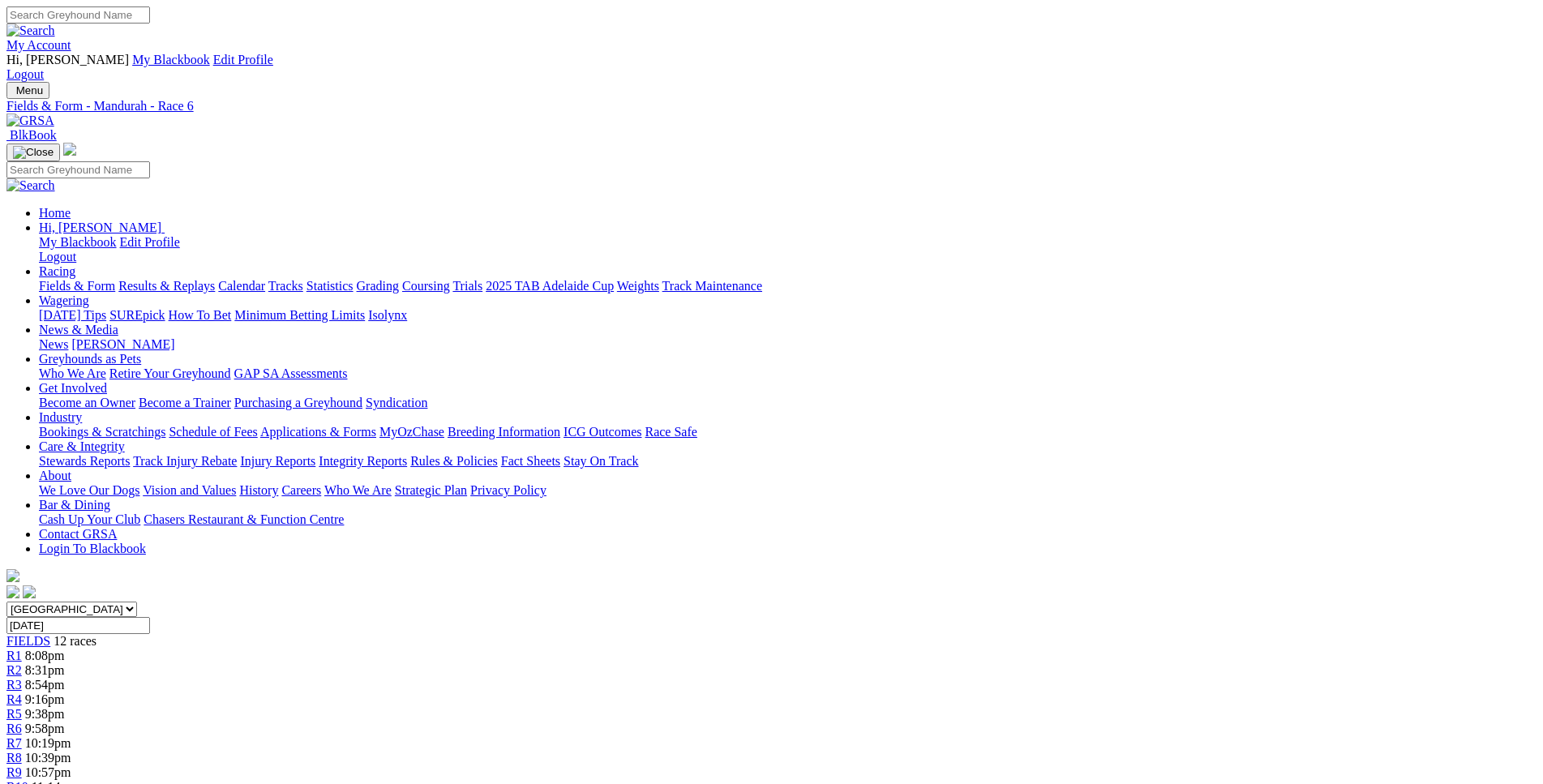
click at [71, 736] on span "10:19pm" at bounding box center [48, 743] width 46 height 14
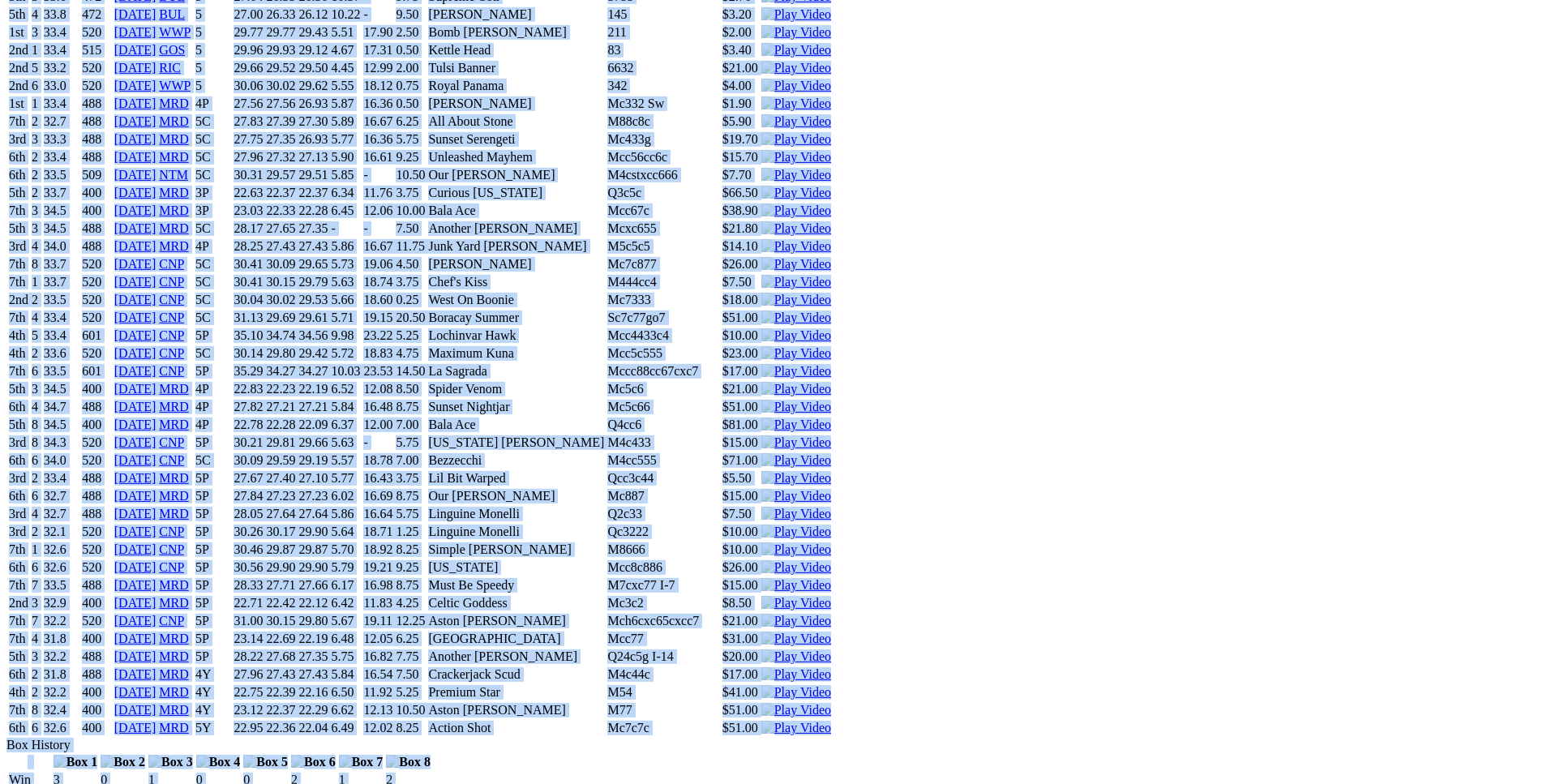
scroll to position [6037, 0]
drag, startPoint x: 234, startPoint y: 319, endPoint x: 1271, endPoint y: 411, distance: 1041.1
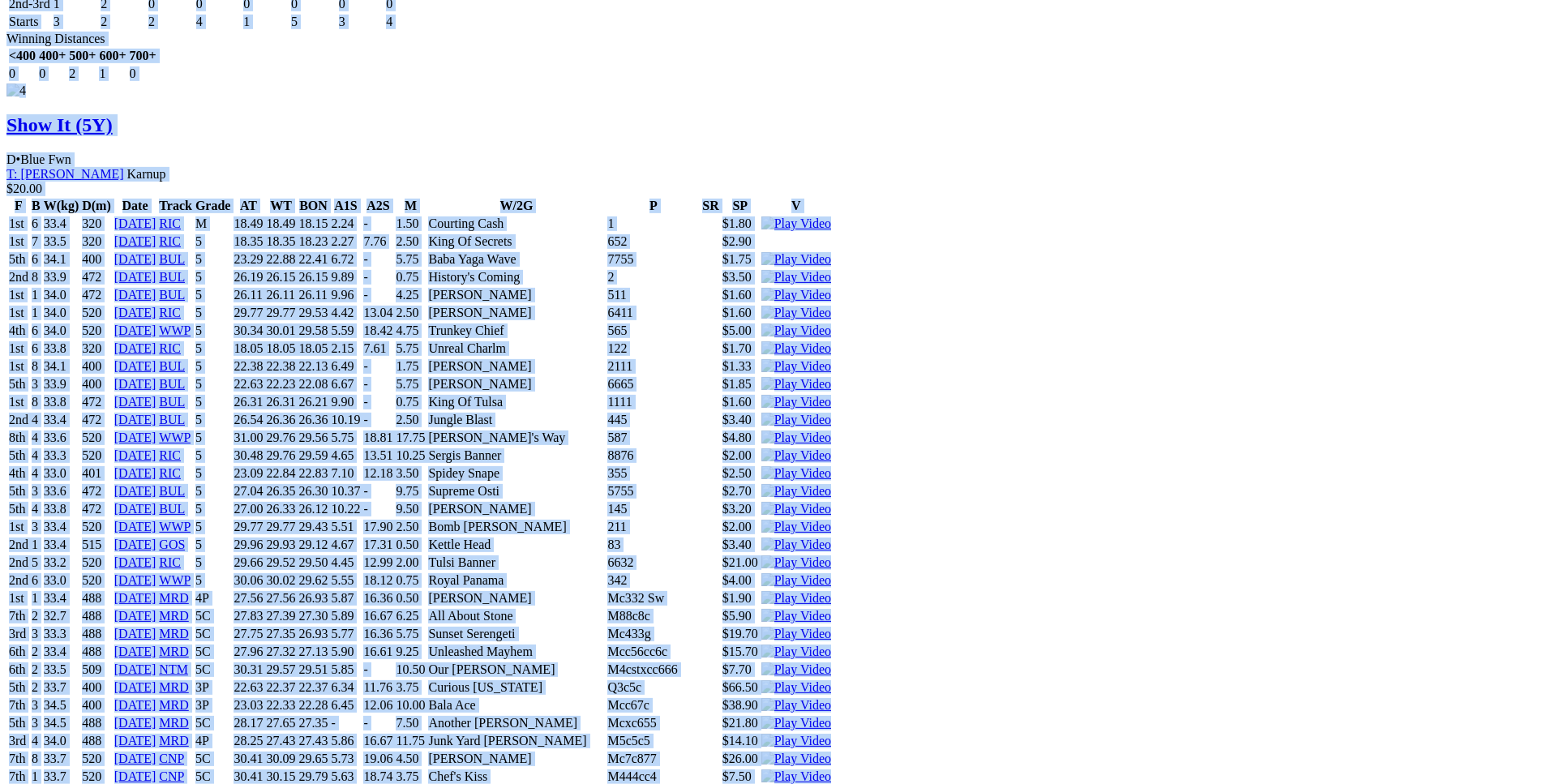
scroll to position [5542, 0]
copy div "Tinsel Girl (5Y) B • Blue T: [PERSON_NAME] $3.60 F B W(kg) D(m) Date Track Grad…"
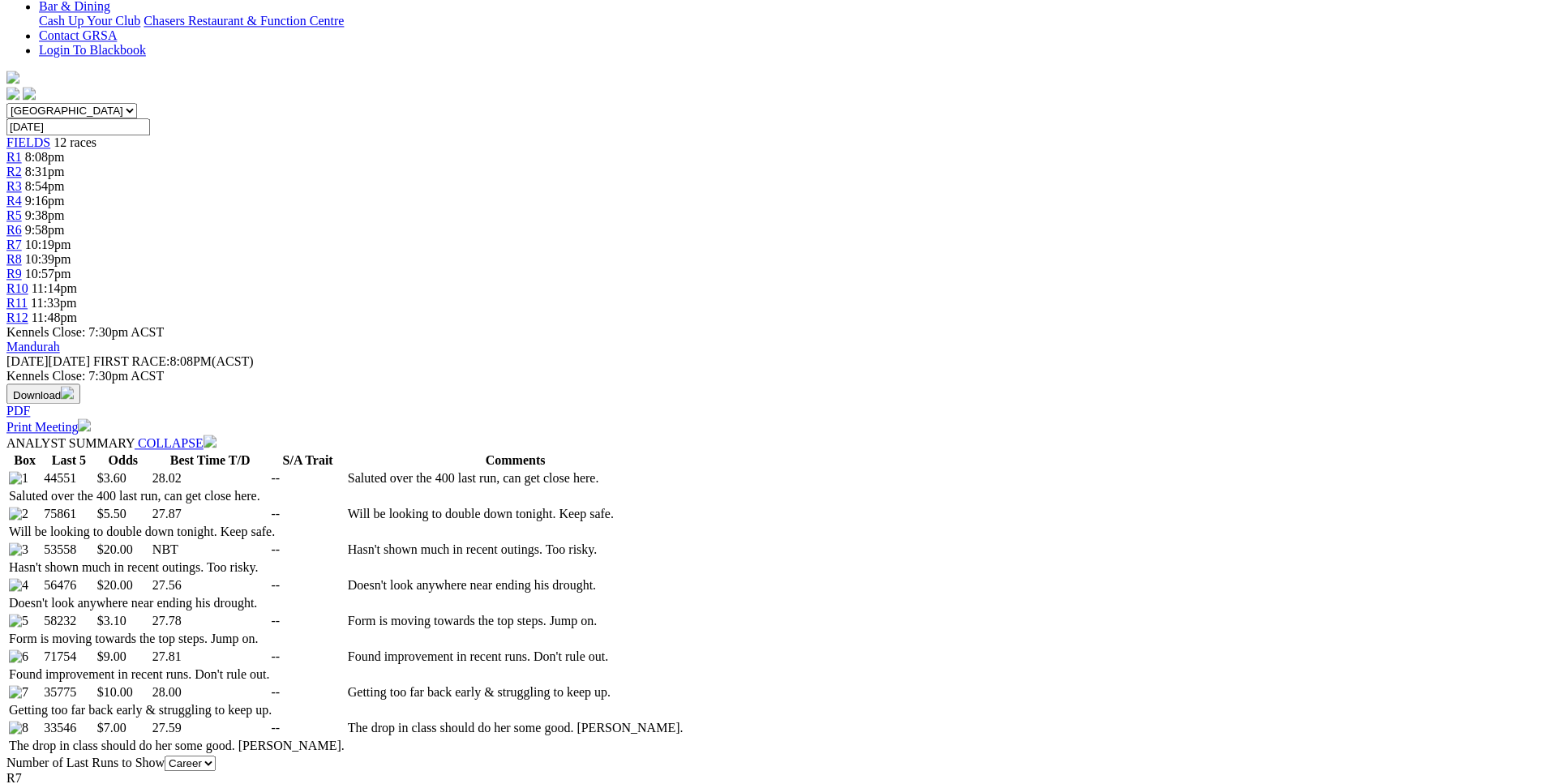
scroll to position [0, 0]
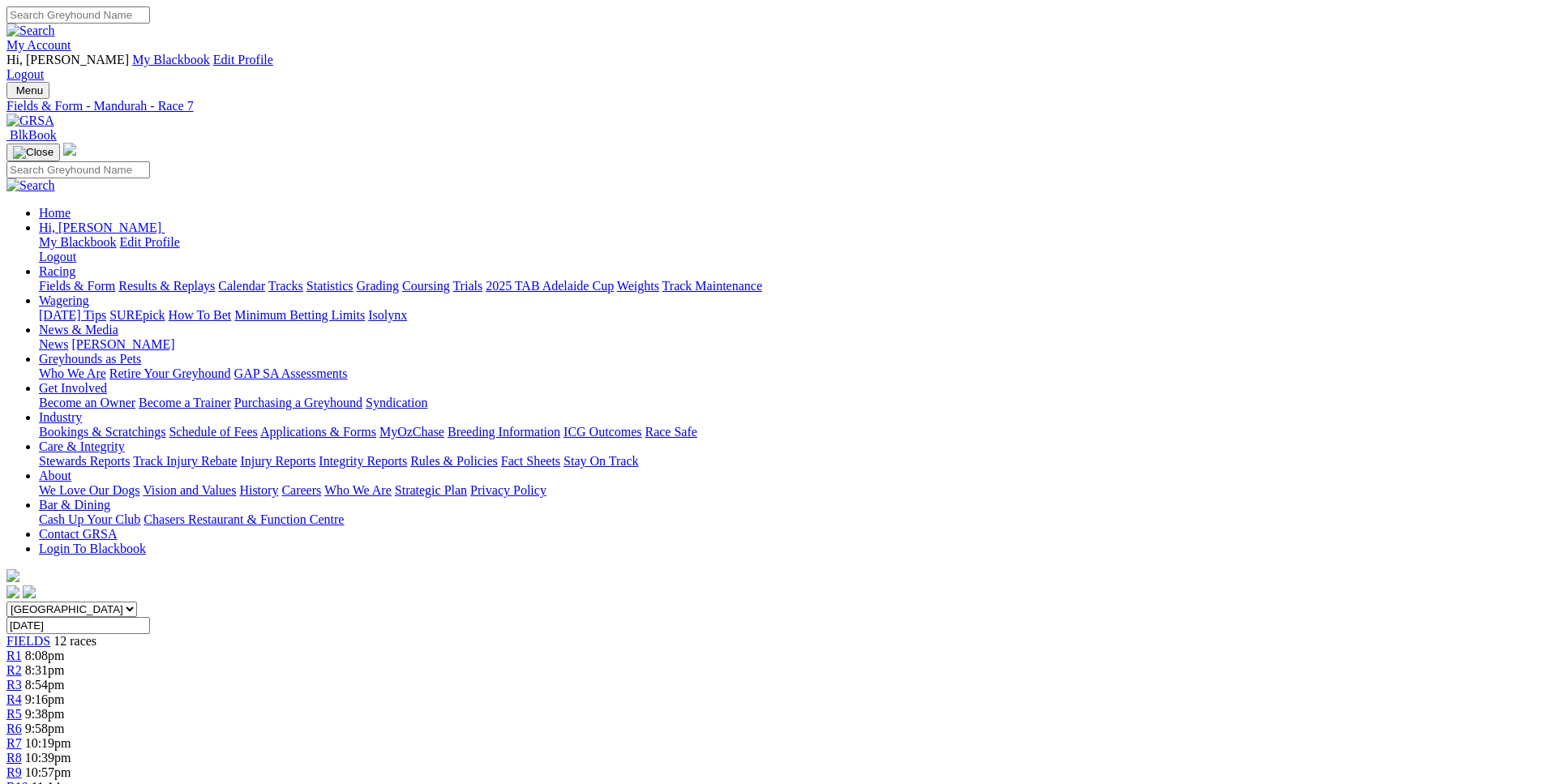
click at [71, 751] on span "10:39pm" at bounding box center [48, 757] width 46 height 14
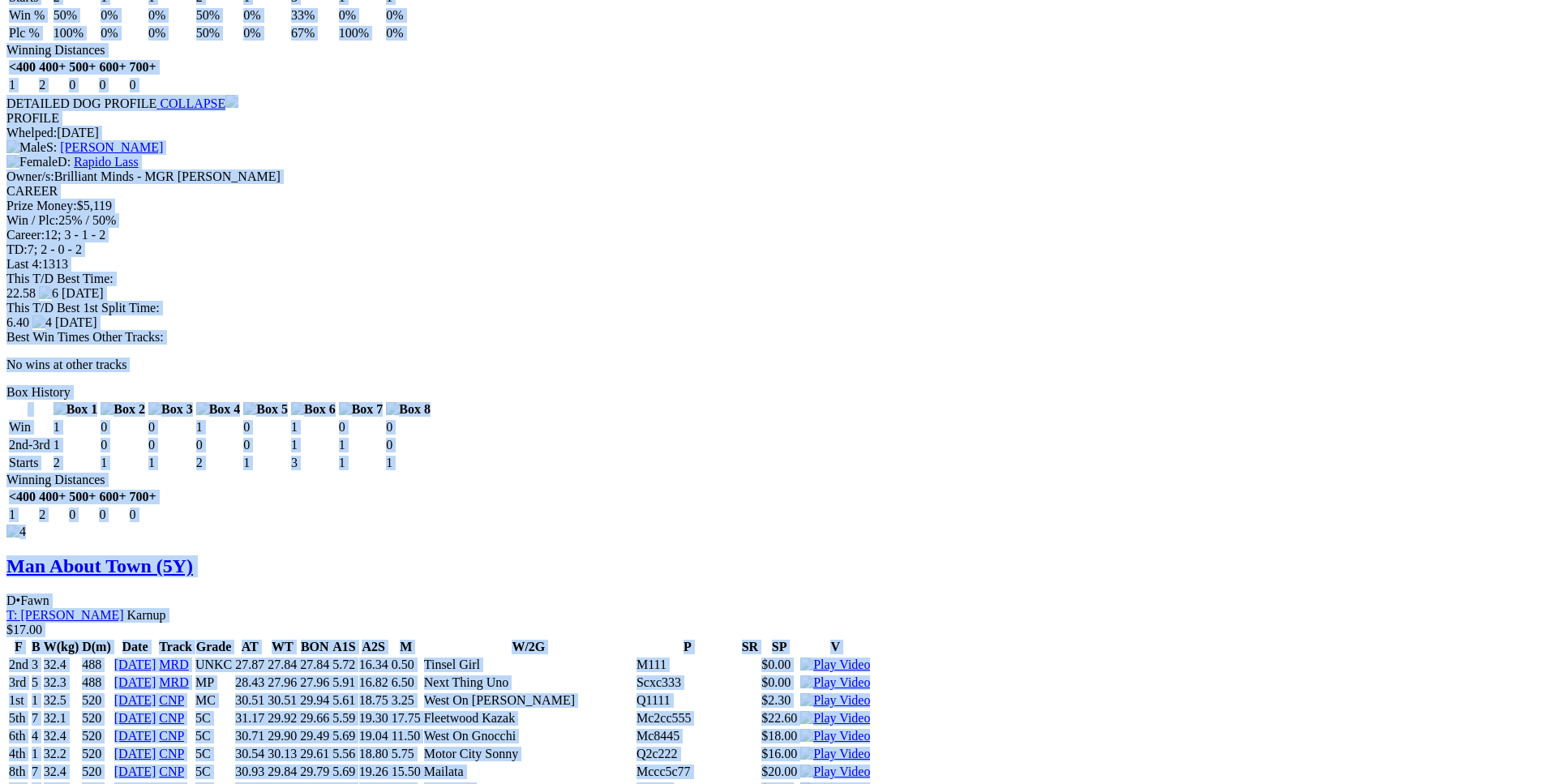
scroll to position [4631, 0]
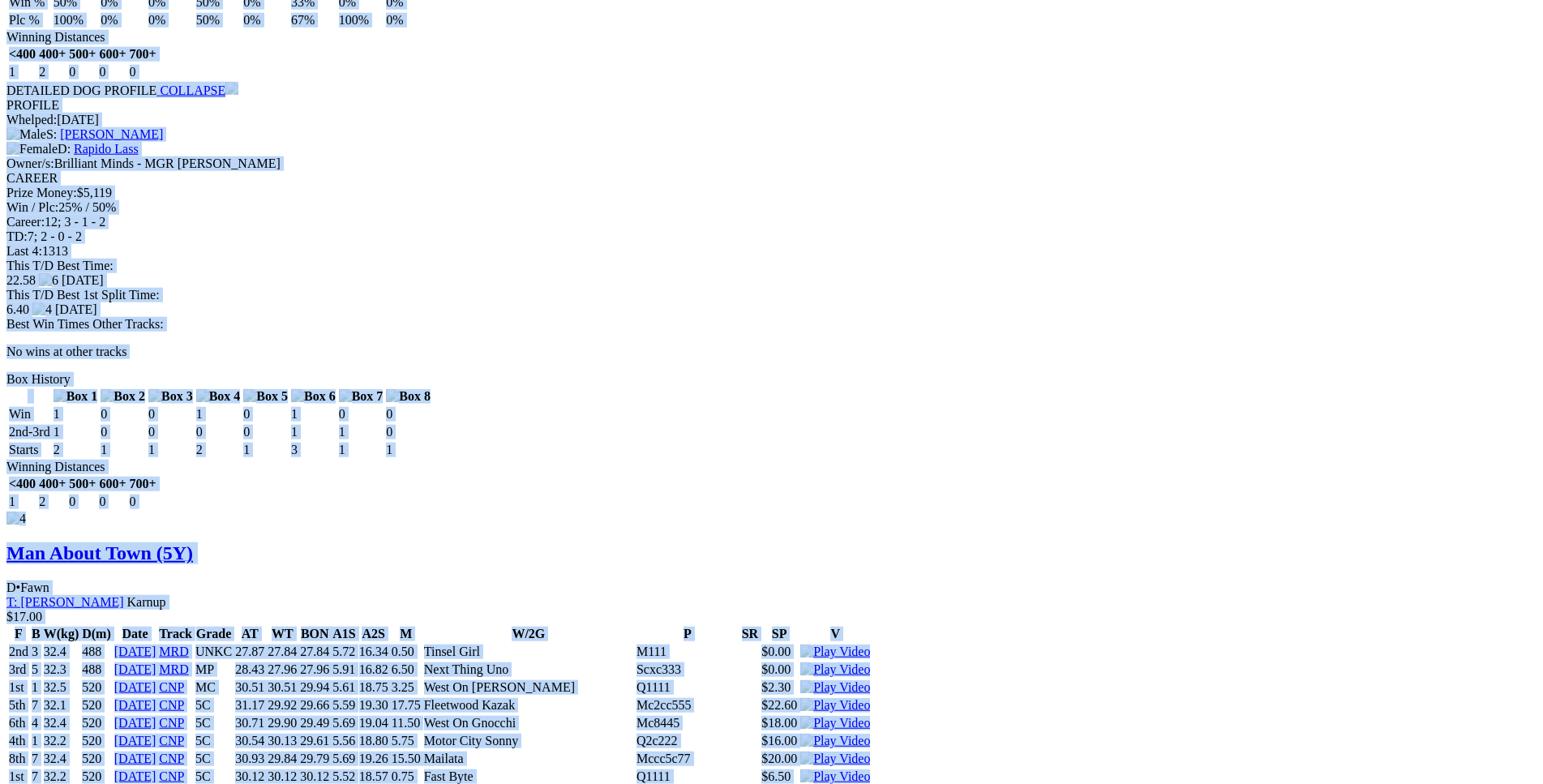
drag, startPoint x: 237, startPoint y: 156, endPoint x: 1288, endPoint y: 476, distance: 1098.6
copy div "[PERSON_NAME] Keeping (5Y) D • W & Blue Bd T: [PERSON_NAME] Canning Vale $4.00 …"
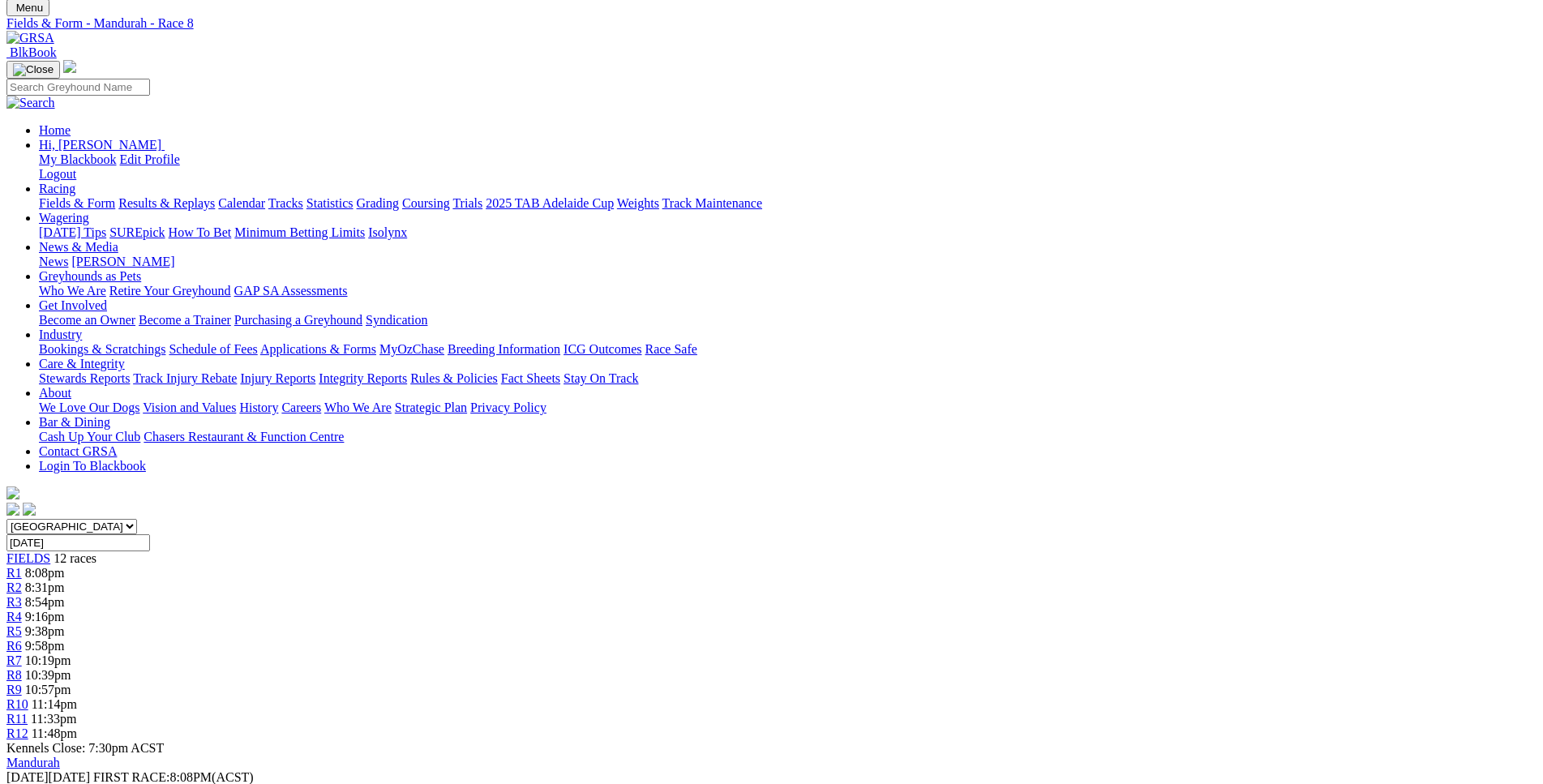
scroll to position [0, 0]
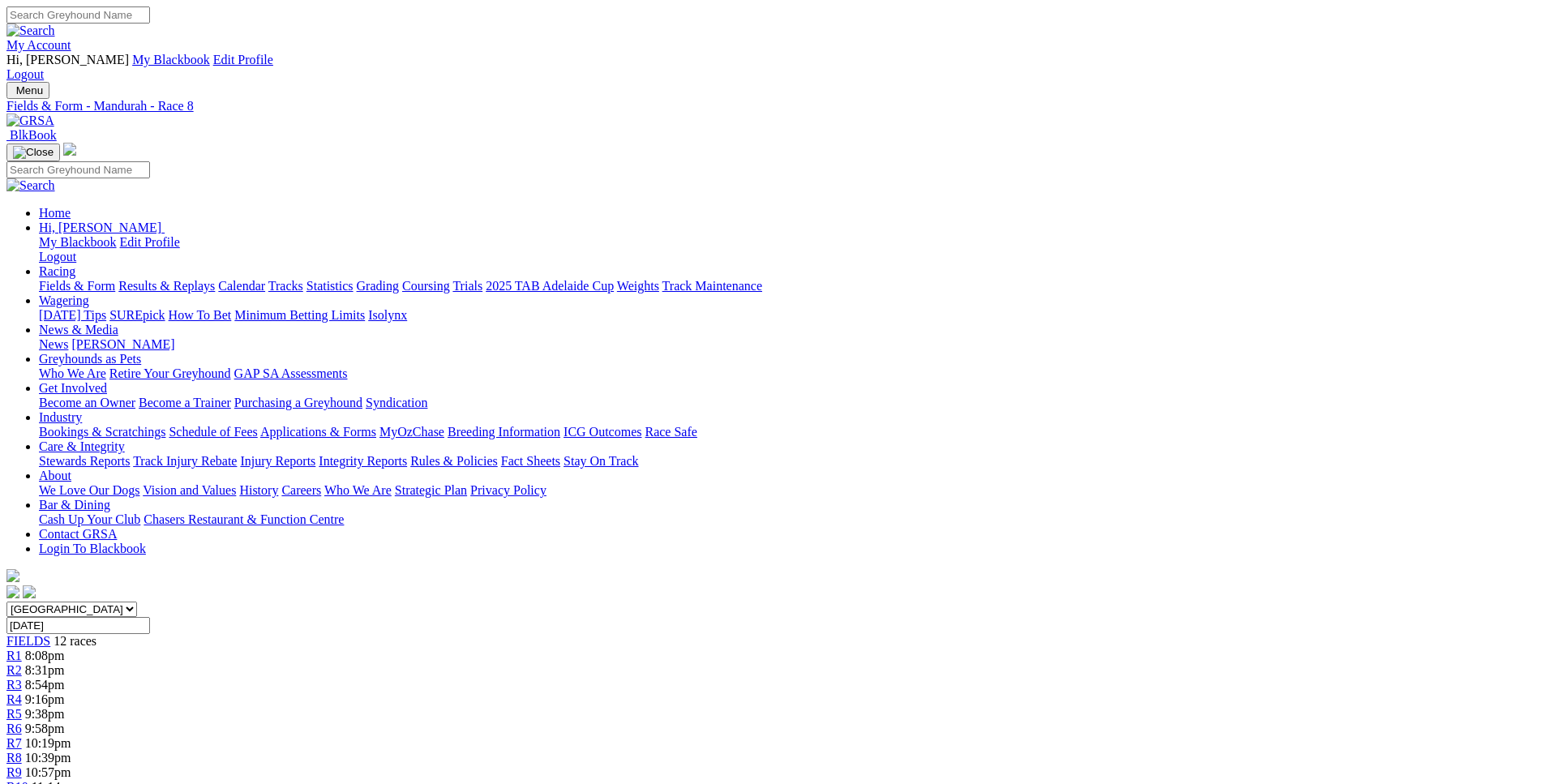
click at [71, 766] on span "10:57pm" at bounding box center [48, 772] width 46 height 14
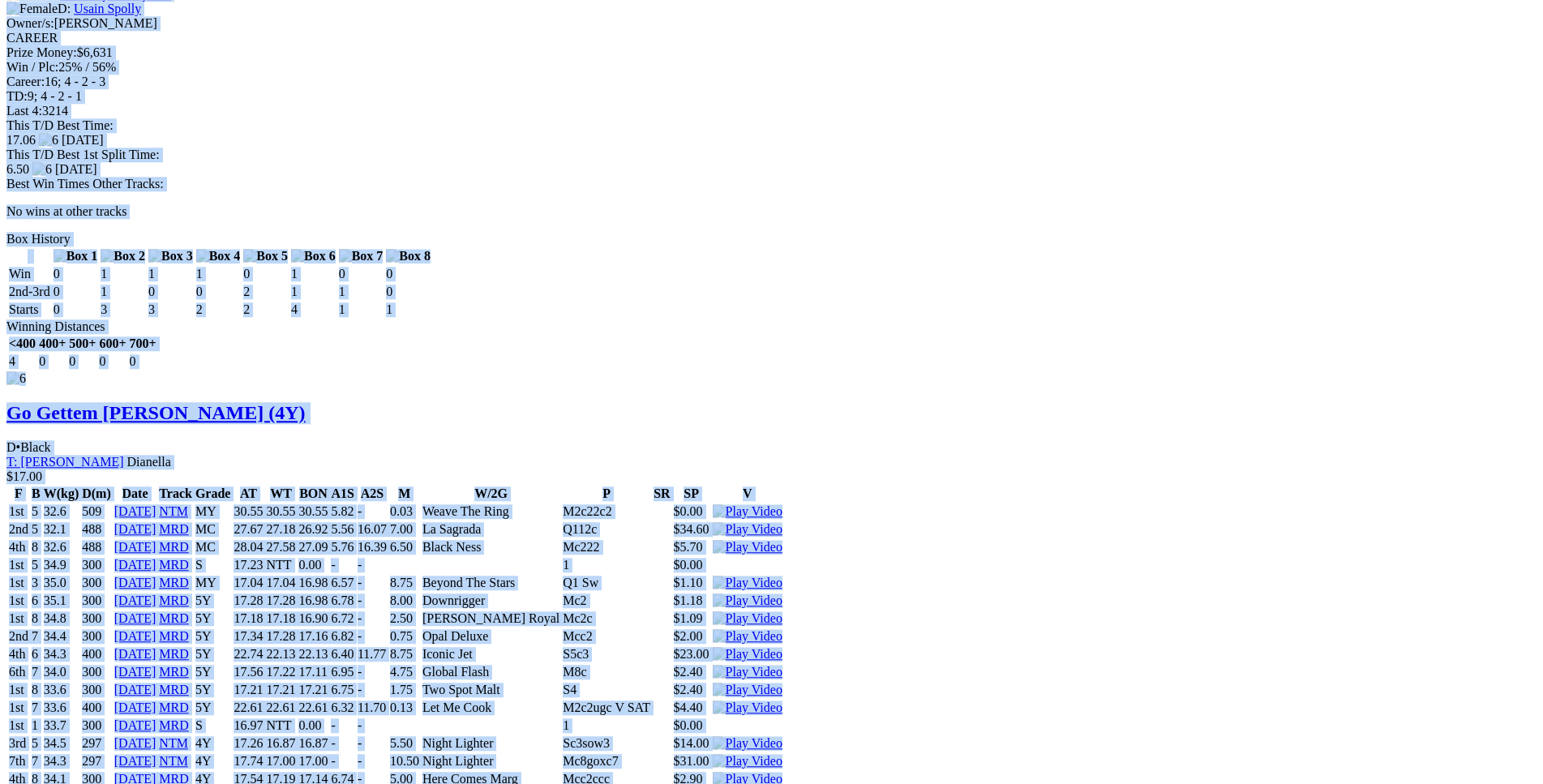
scroll to position [8104, 0]
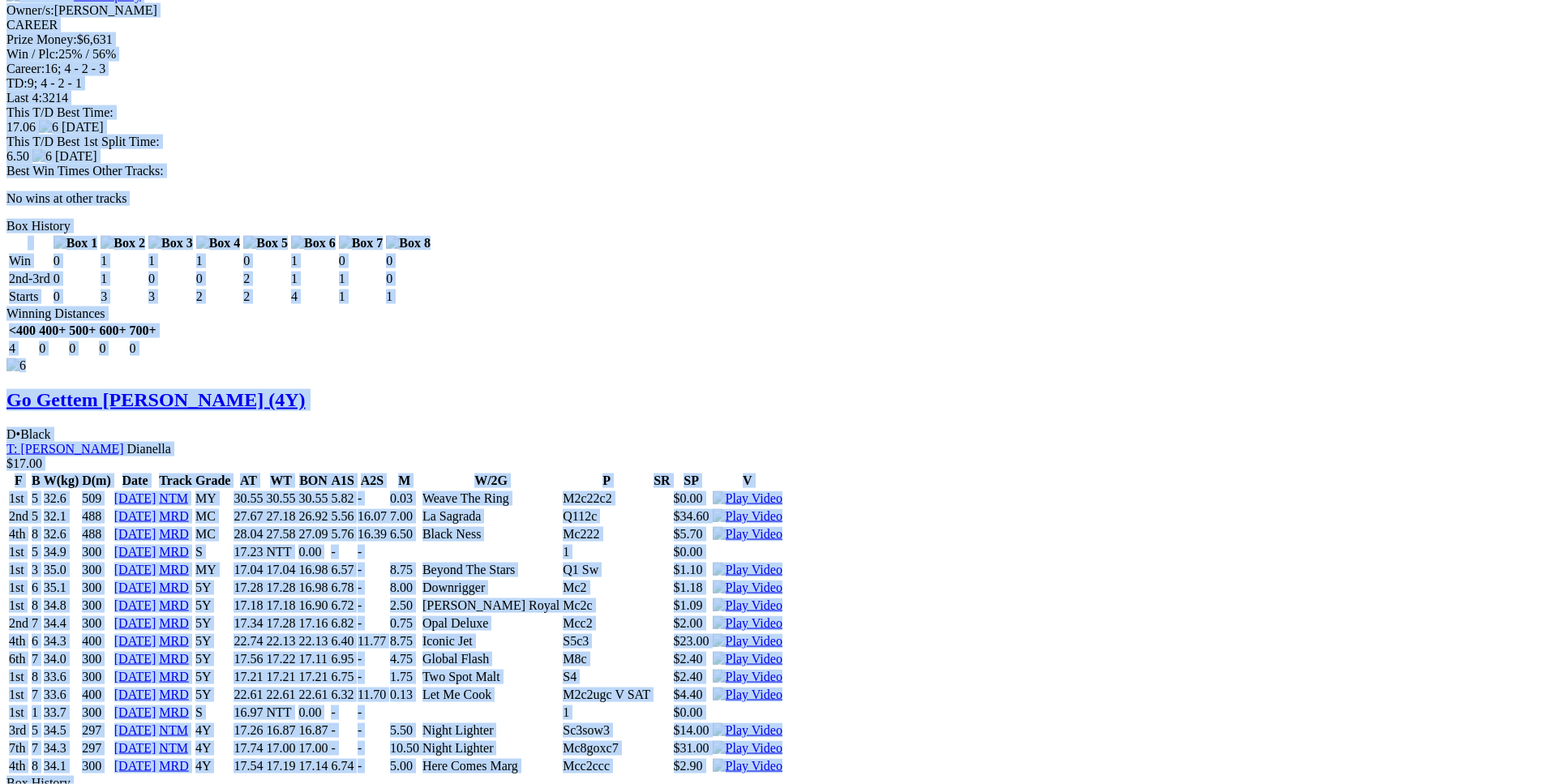
drag, startPoint x: 235, startPoint y: 133, endPoint x: 1235, endPoint y: 459, distance: 1051.8
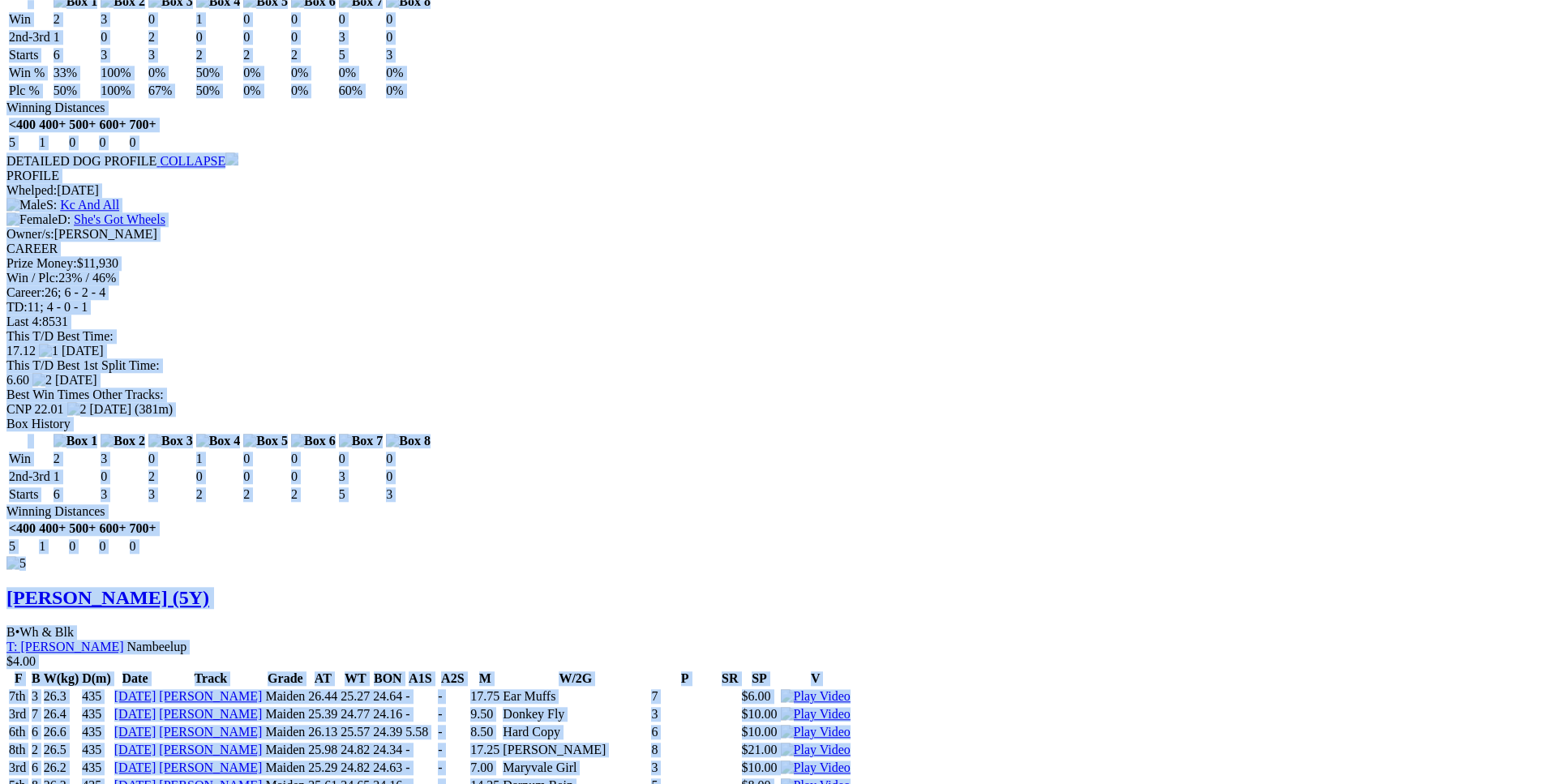
scroll to position [6865, 0]
copy div "Better Half (5Y) D • Wh & Blk T: [PERSON_NAME] Uduc $4.50 F B W(kg) D(m) Date T…"
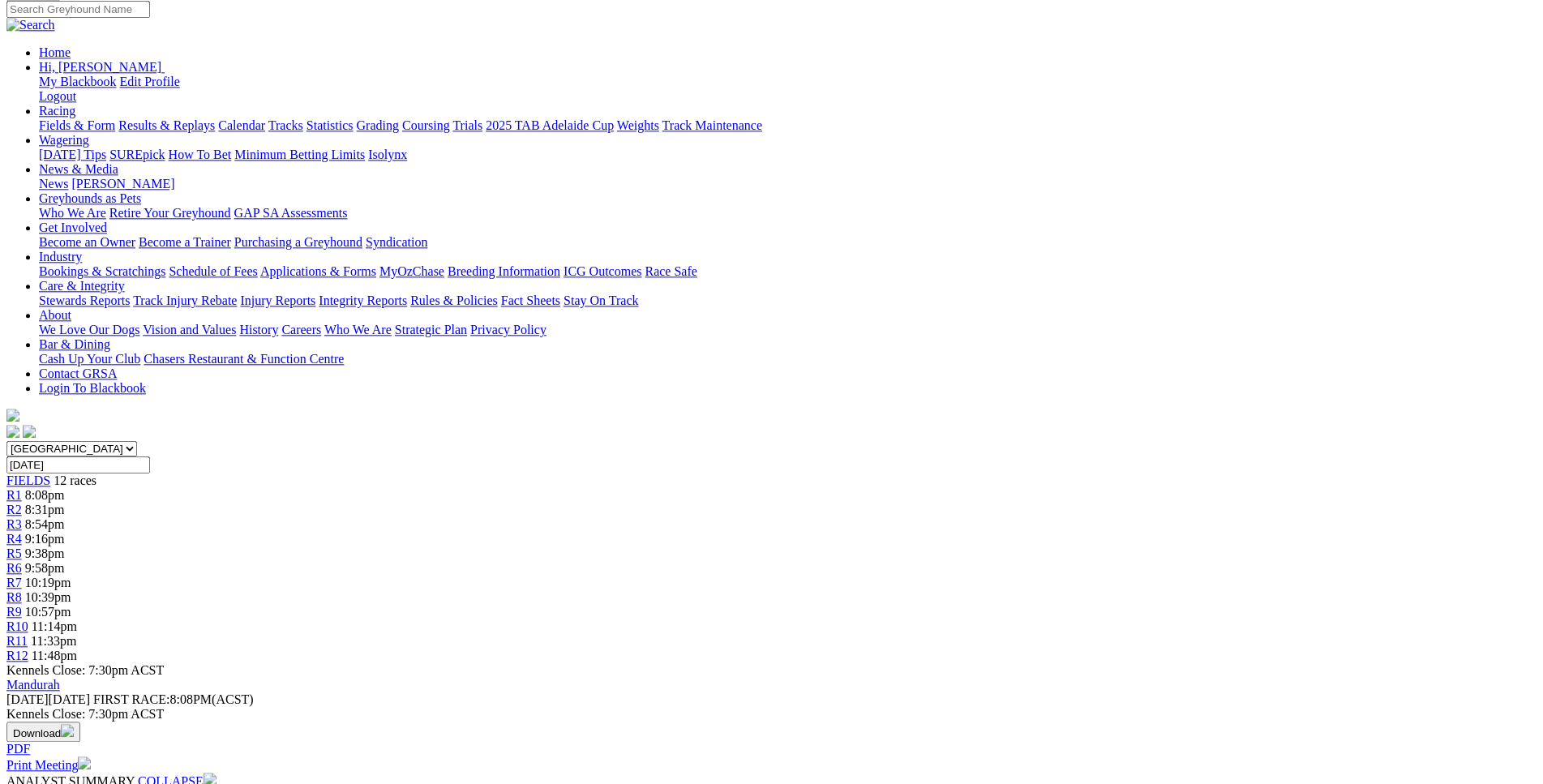
scroll to position [0, 0]
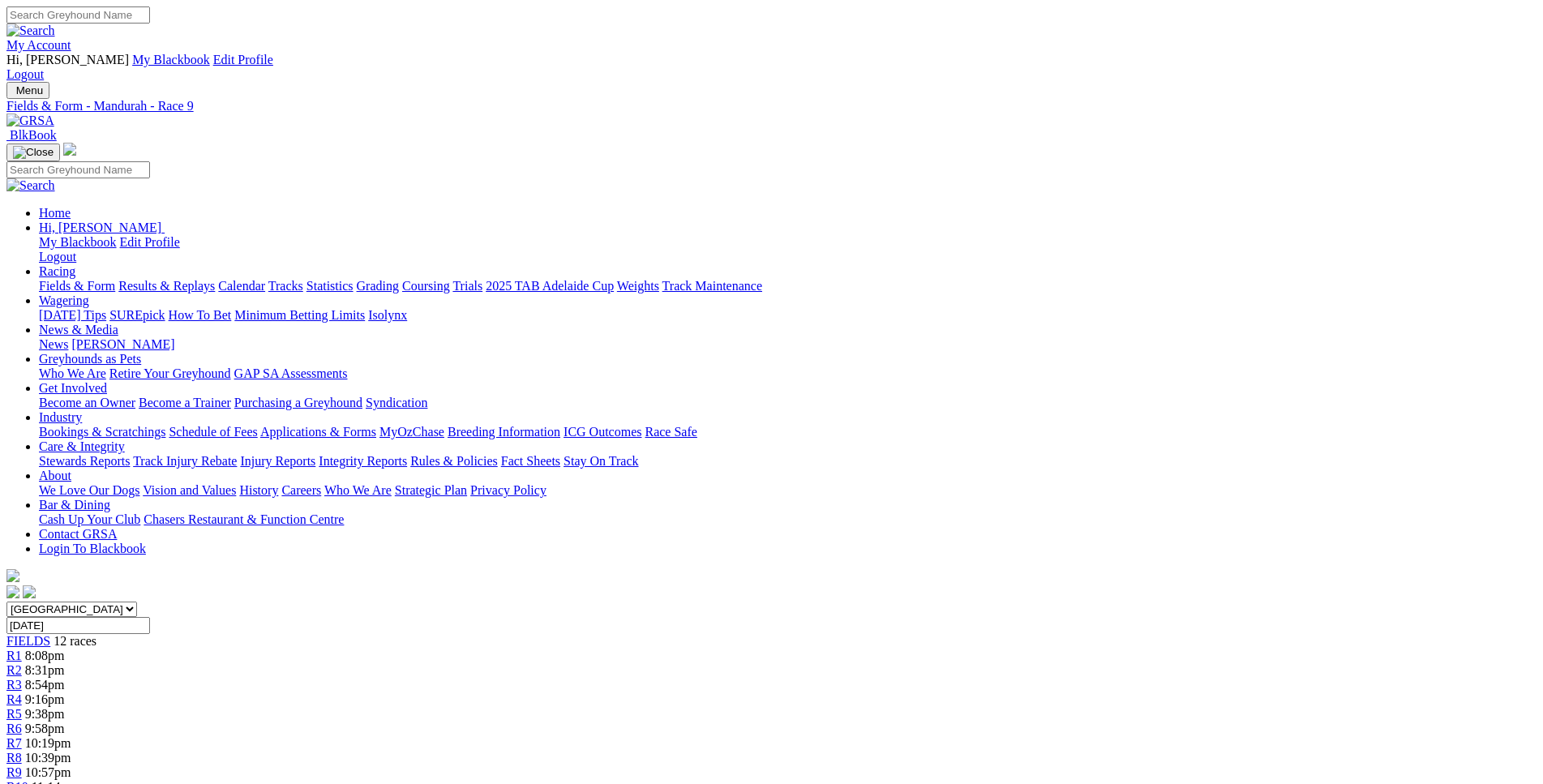
click at [77, 780] on span "11:14pm" at bounding box center [54, 787] width 45 height 14
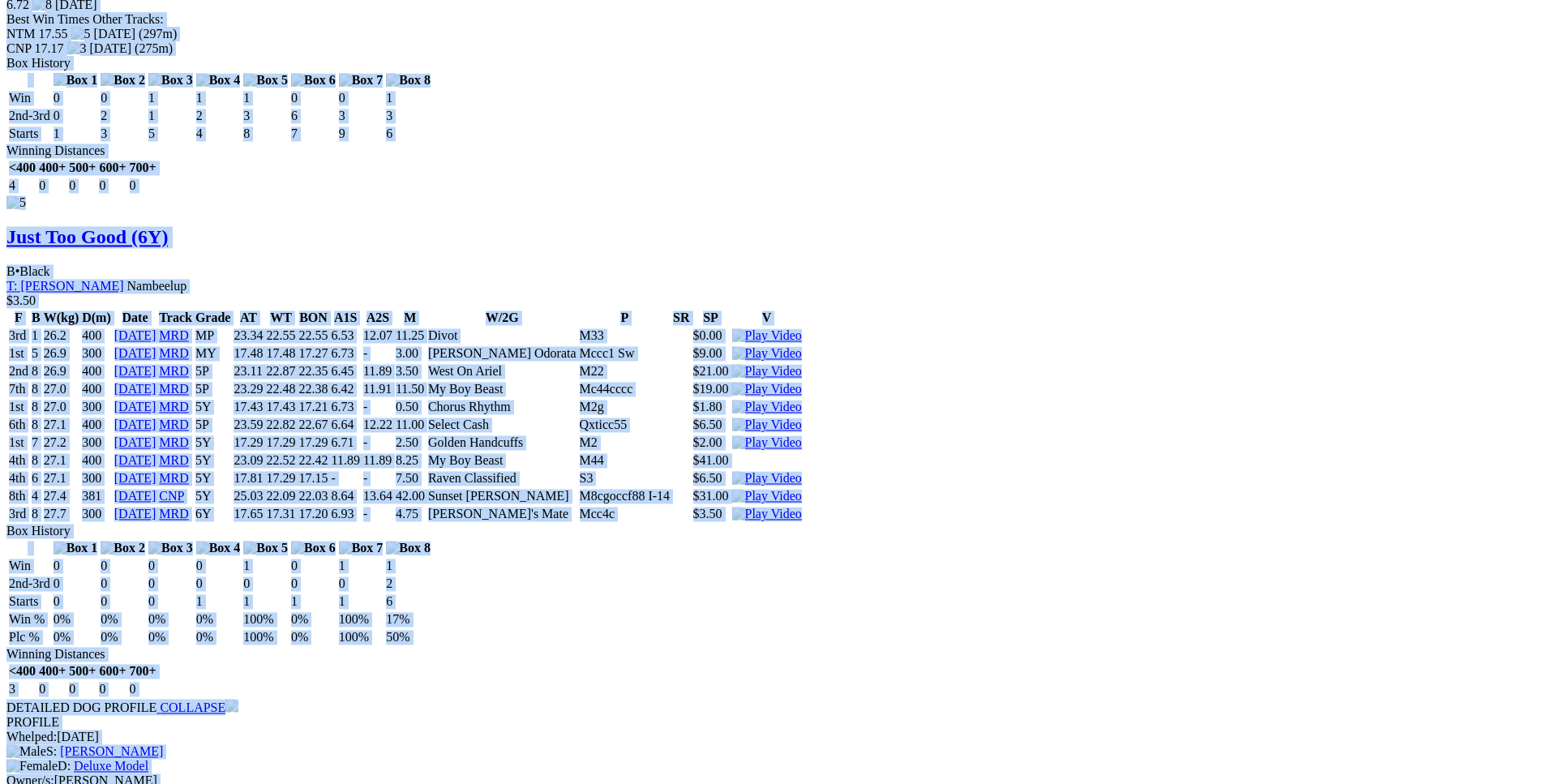
scroll to position [9262, 0]
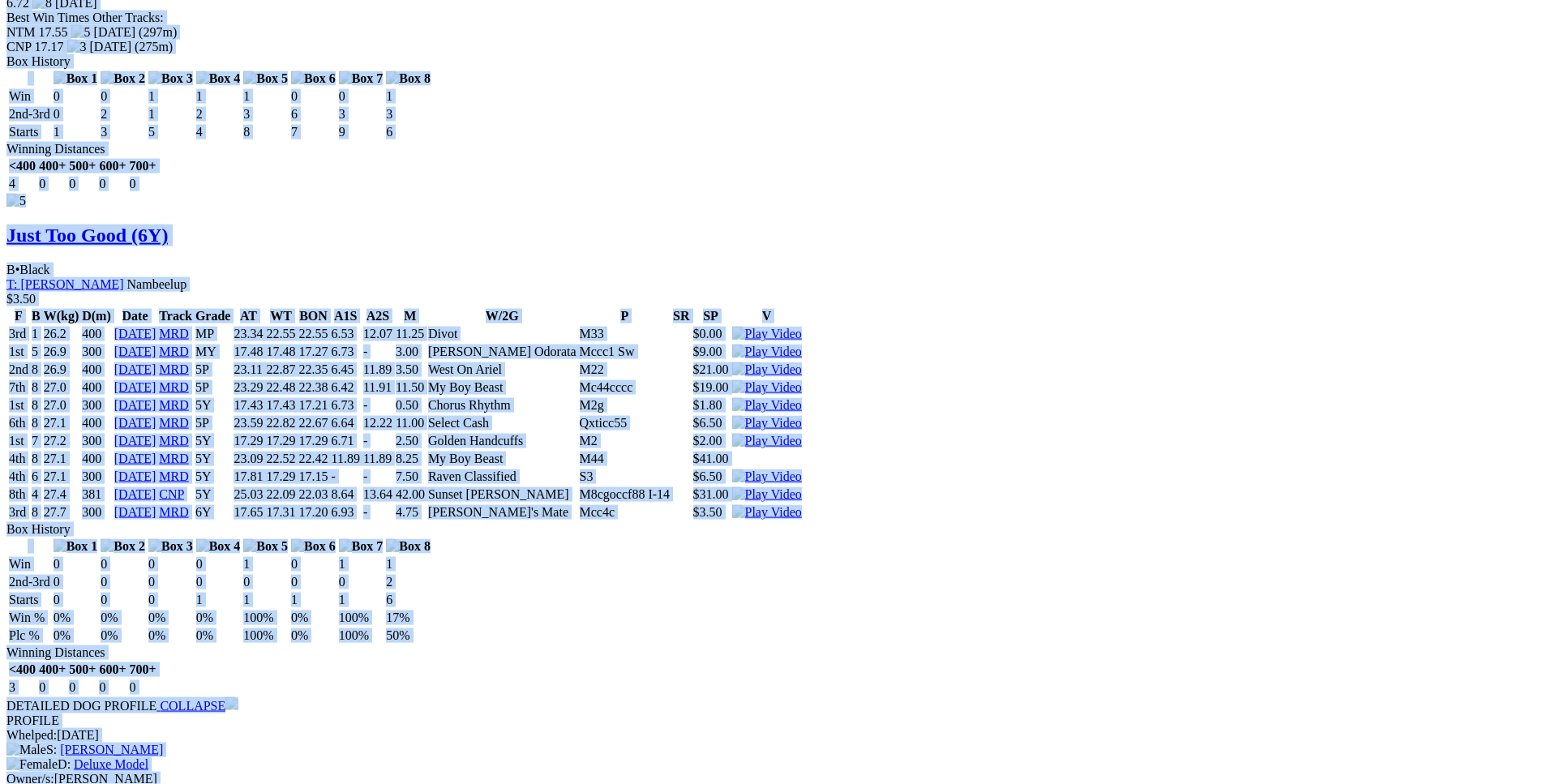
drag, startPoint x: 232, startPoint y: 207, endPoint x: 1291, endPoint y: 262, distance: 1060.4
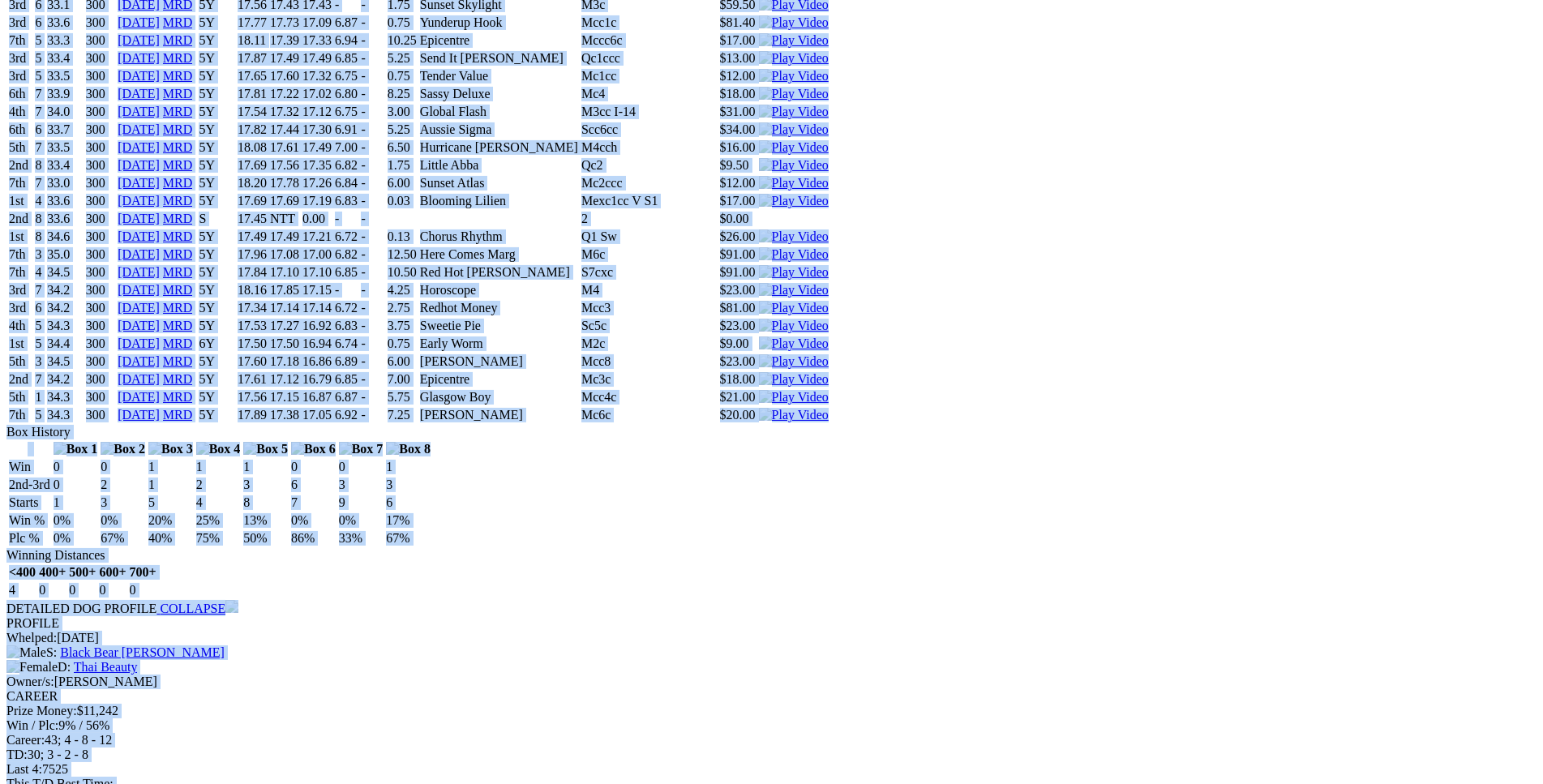
copy div "Augusta Star (6Y) B • Black T: Rod Noden Canning Vale $22.00 F B W(kg) D(m) Dat…"
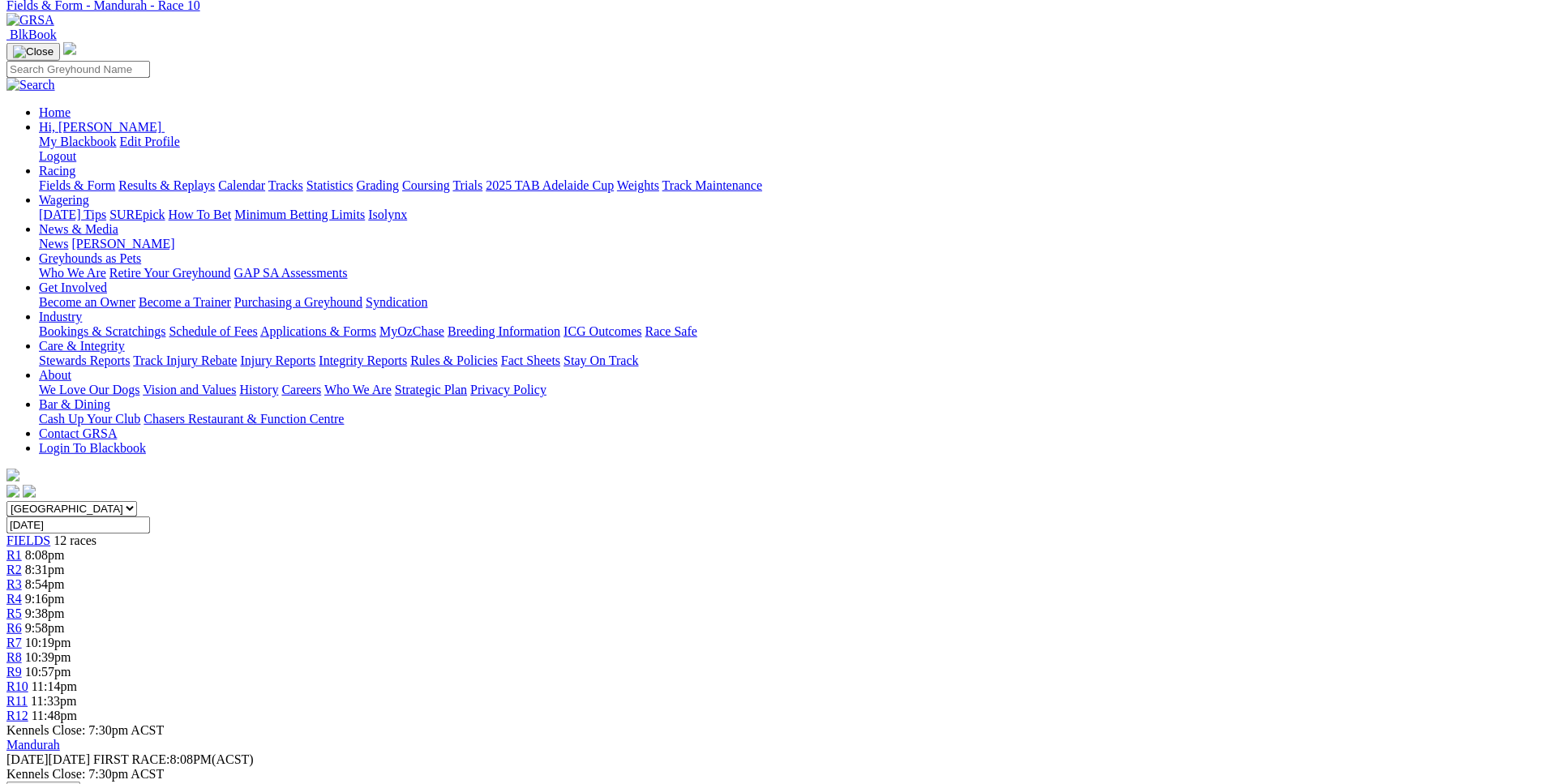
scroll to position [0, 0]
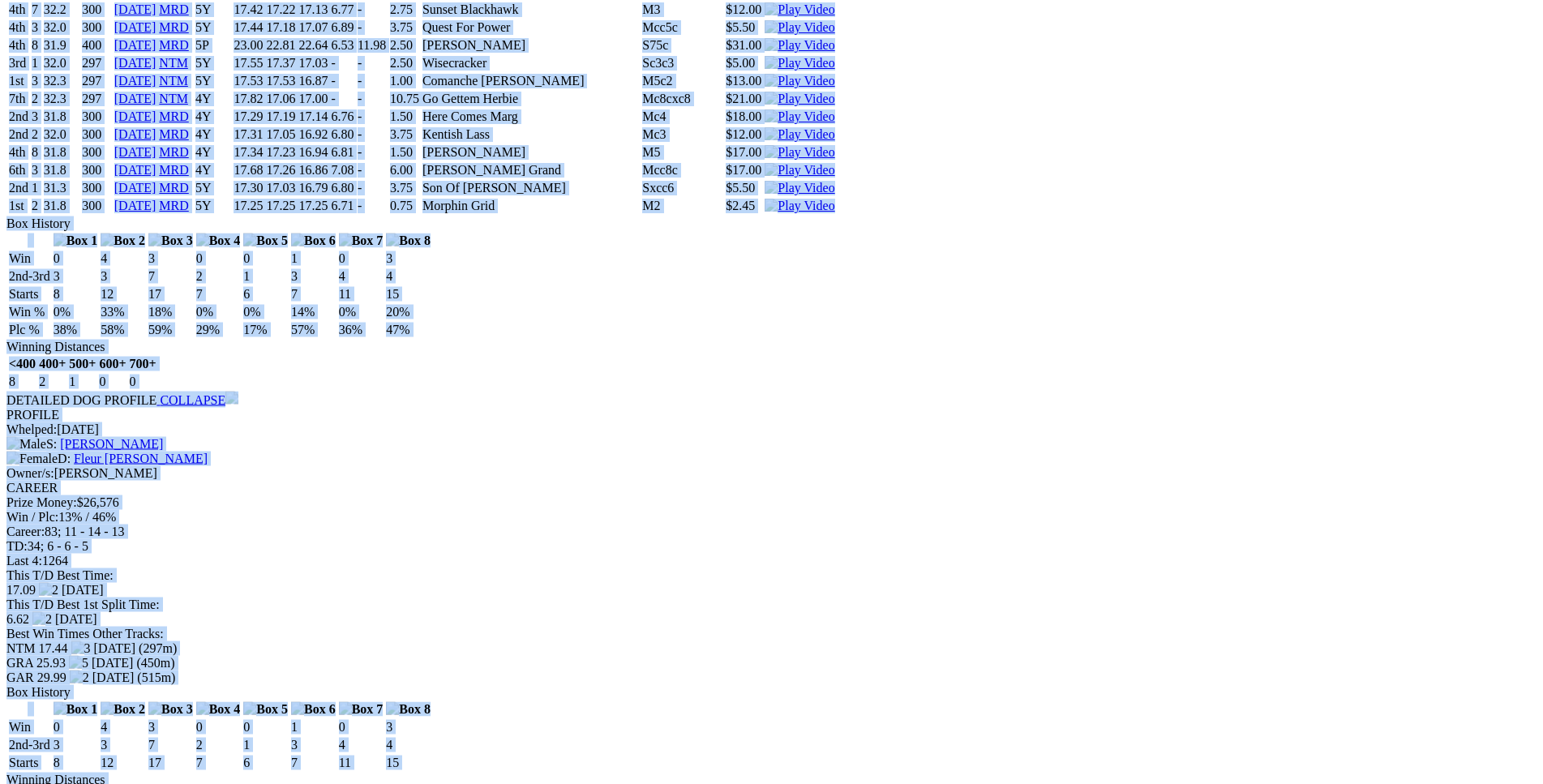
scroll to position [7228, 0]
drag, startPoint x: 235, startPoint y: 156, endPoint x: 1244, endPoint y: 478, distance: 1059.1
copy div "[PERSON_NAME] Smirch (4Y) D • Rd Fn & Wh T: [PERSON_NAME] Uduc $3.70 F B W(kg) …"
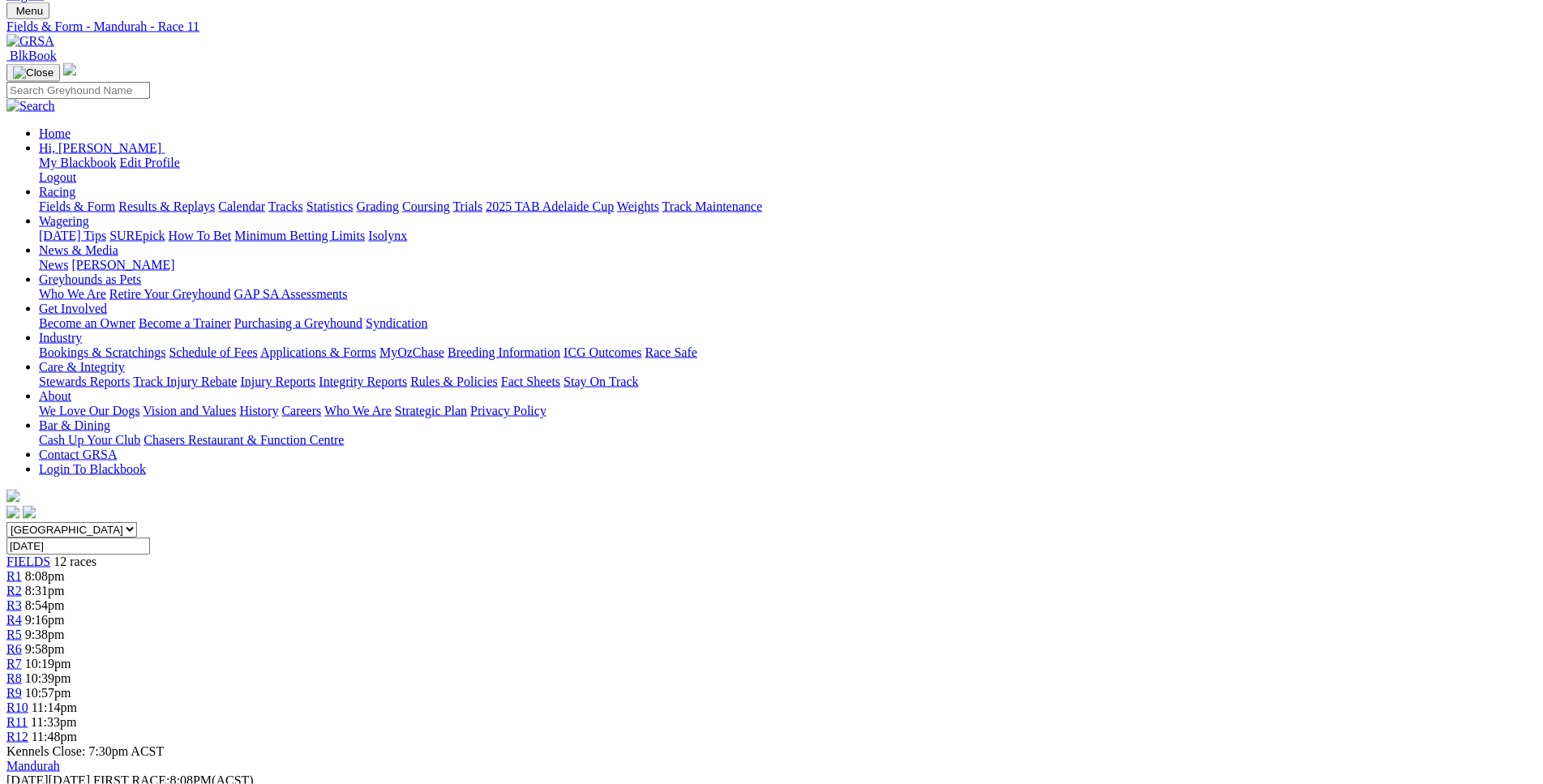
scroll to position [0, 0]
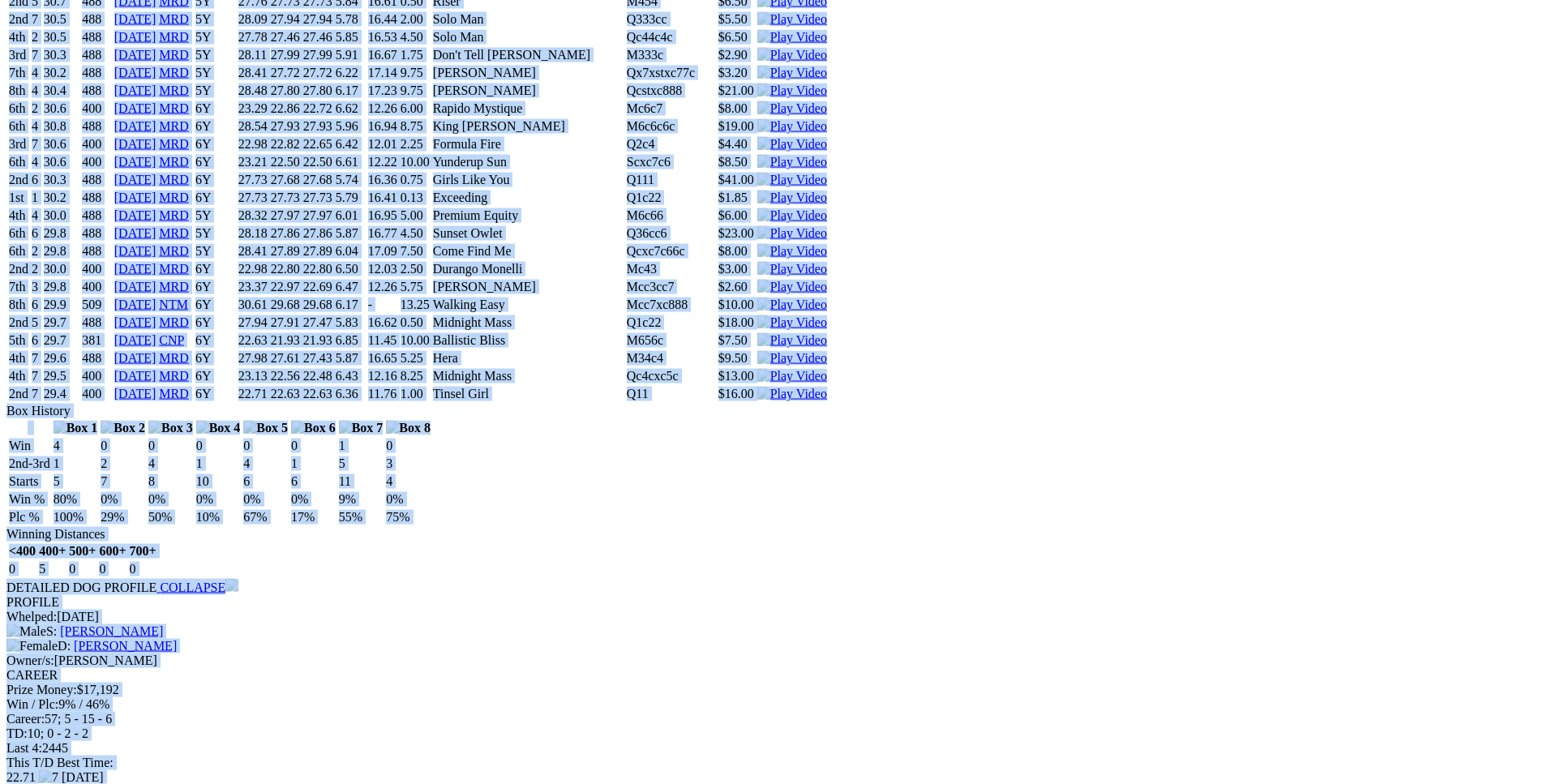
scroll to position [5045, 0]
drag, startPoint x: 234, startPoint y: 343, endPoint x: 1294, endPoint y: 574, distance: 1084.9
copy div "Sunset Snitch (6Y) D • Black T: [PERSON_NAME] $5.00 F B W(kg) D(m) Date Track G…"
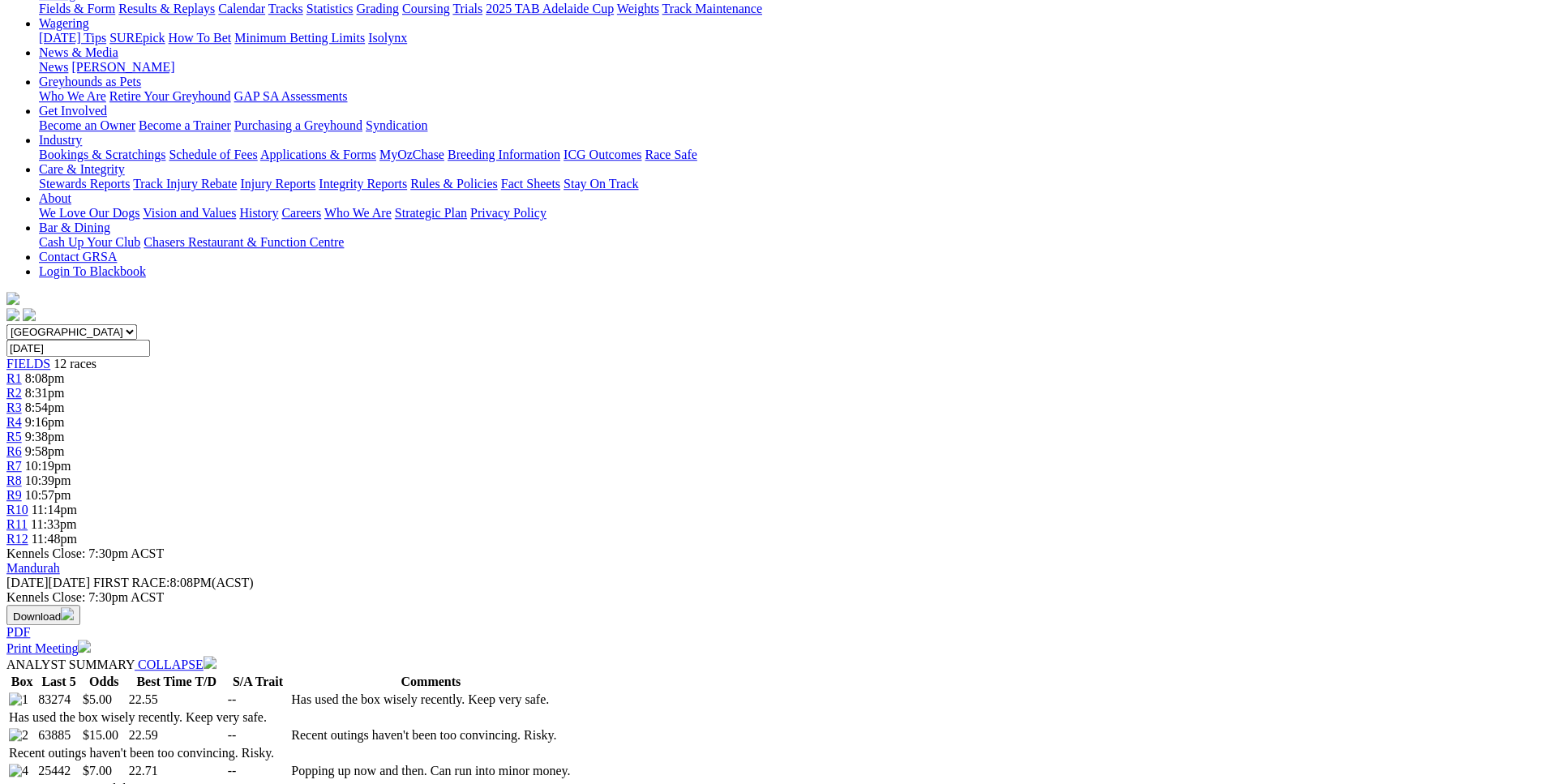
scroll to position [0, 0]
